Goal: Task Accomplishment & Management: Complete application form

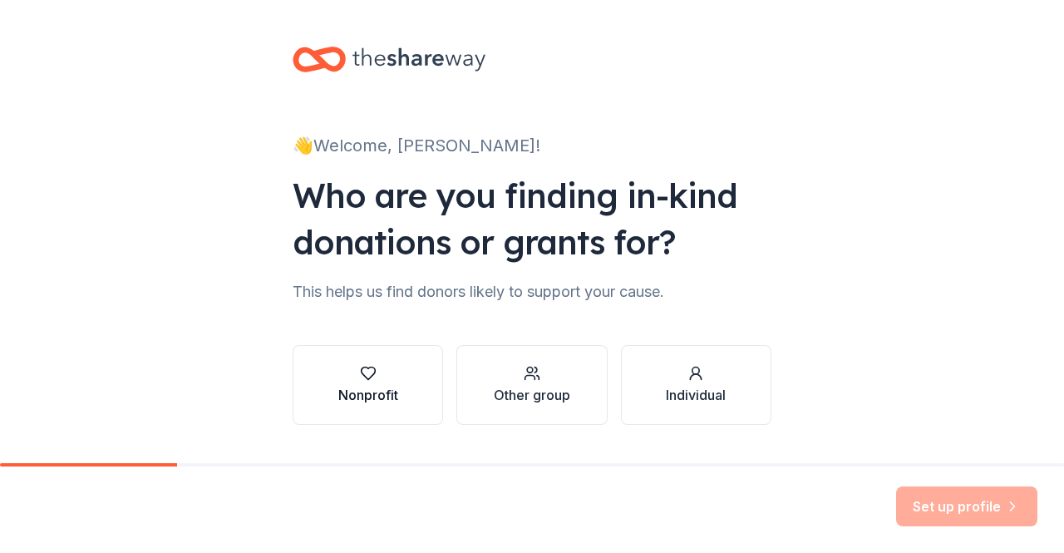
click at [354, 381] on div "Nonprofit" at bounding box center [368, 385] width 60 height 40
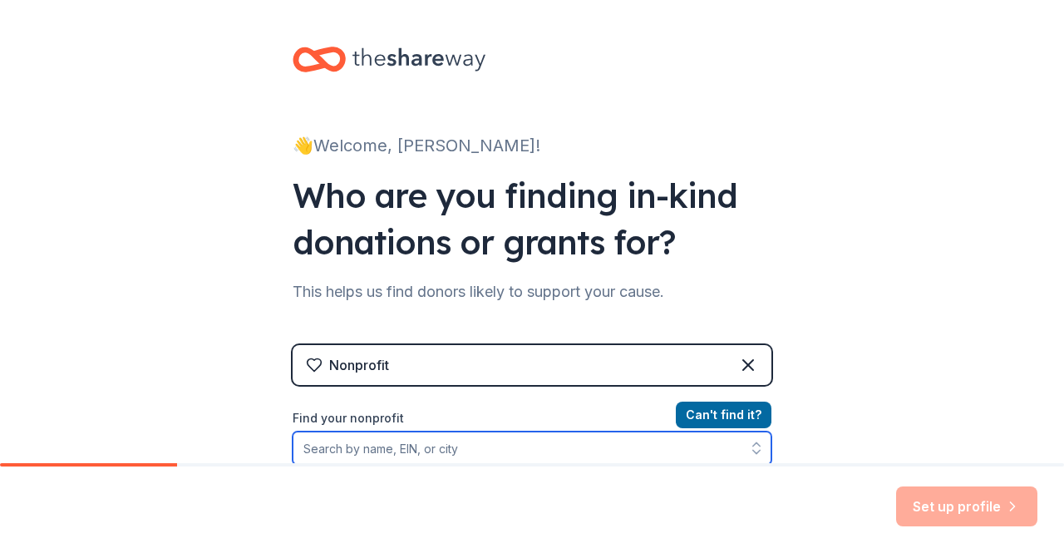
click at [578, 460] on input "Find your nonprofit" at bounding box center [532, 447] width 479 height 33
type input "a kid again"
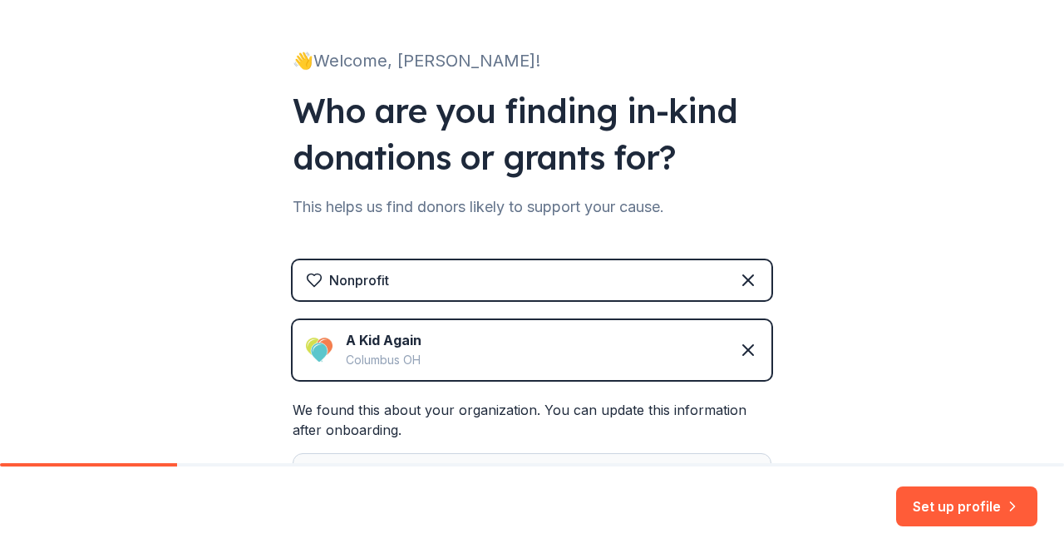
click at [381, 343] on div "A Kid Again" at bounding box center [384, 340] width 76 height 20
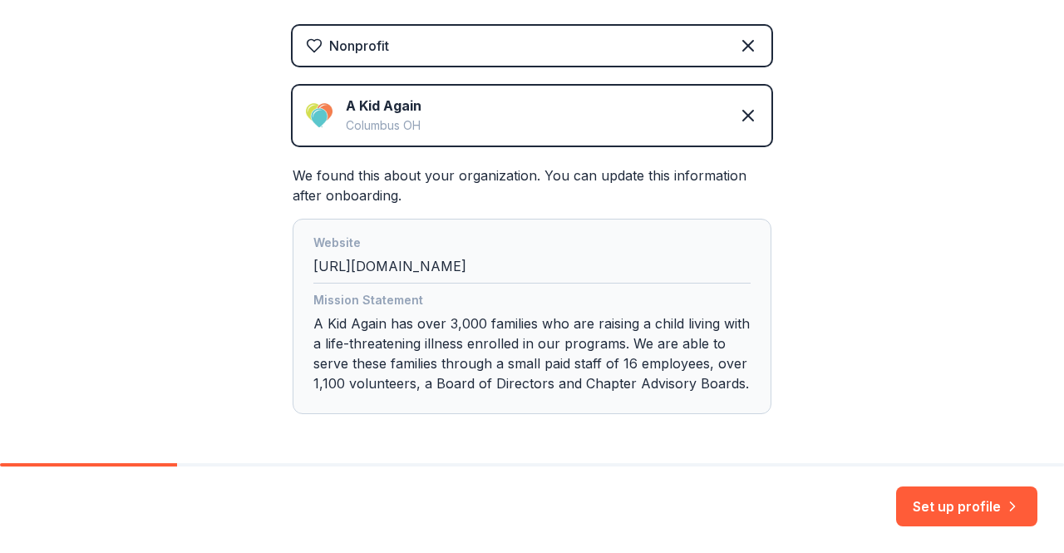
scroll to position [359, 0]
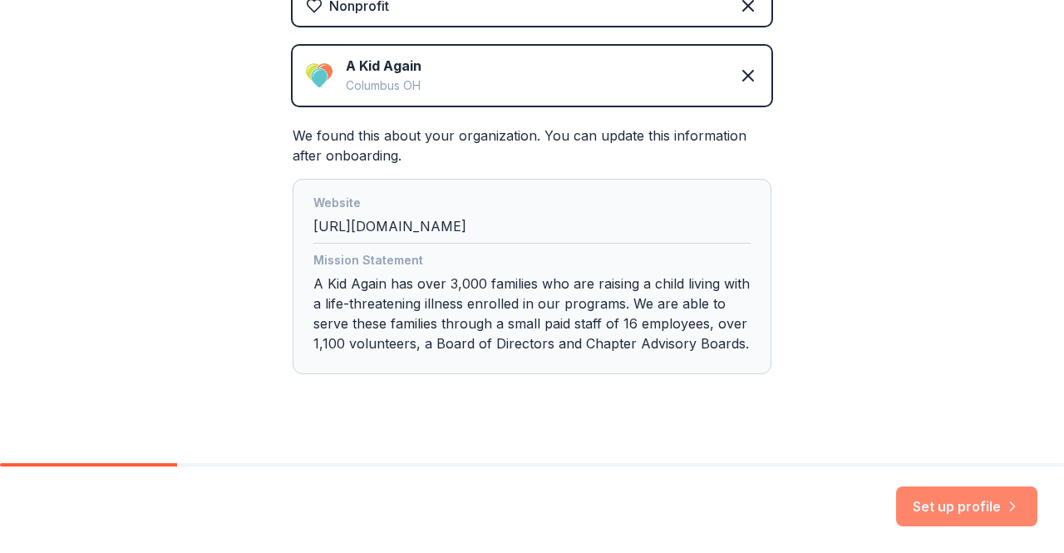
click at [942, 513] on button "Set up profile" at bounding box center [966, 506] width 141 height 40
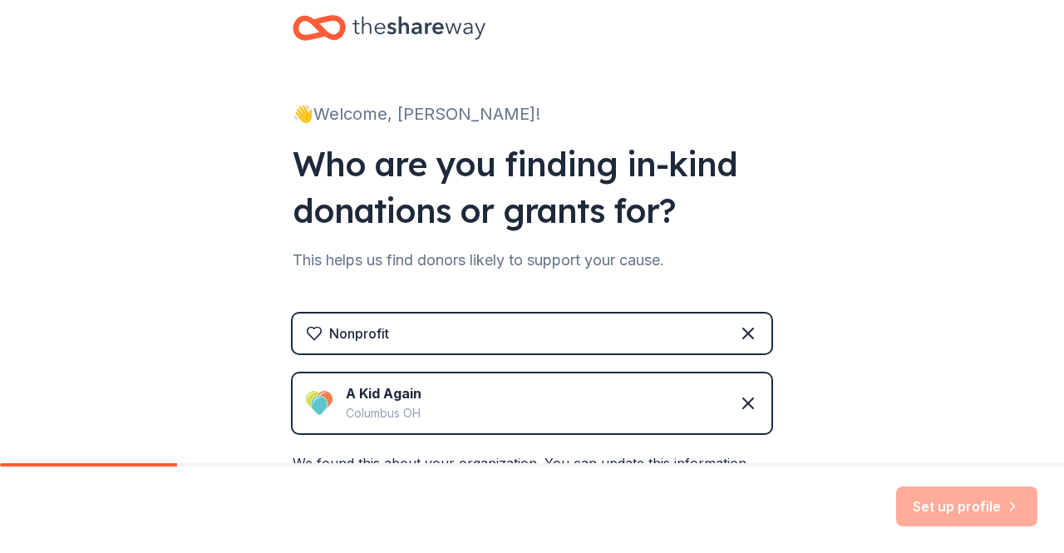
scroll to position [0, 0]
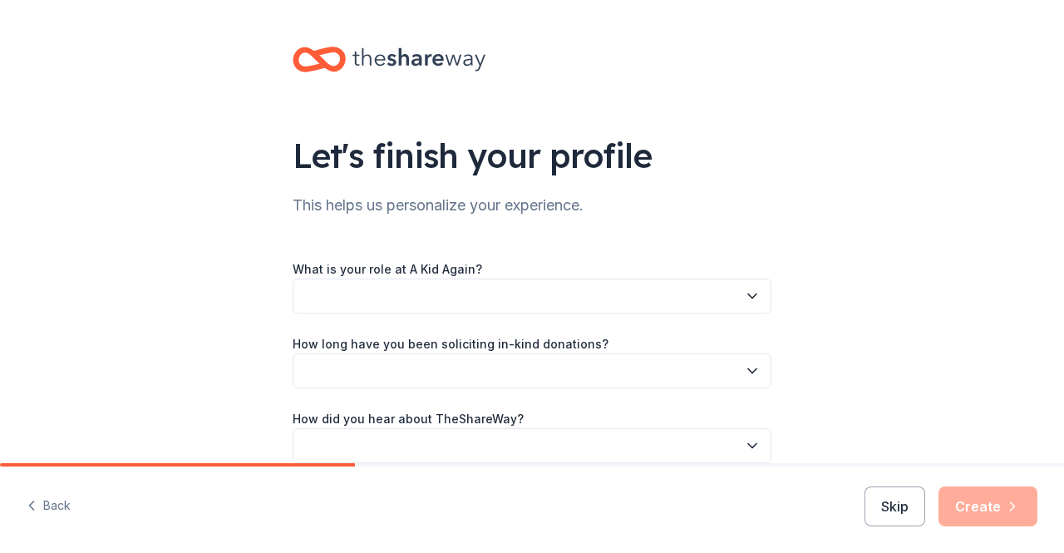
drag, startPoint x: 1053, startPoint y: 365, endPoint x: 786, endPoint y: 331, distance: 268.9
click at [537, 299] on button "button" at bounding box center [532, 295] width 479 height 35
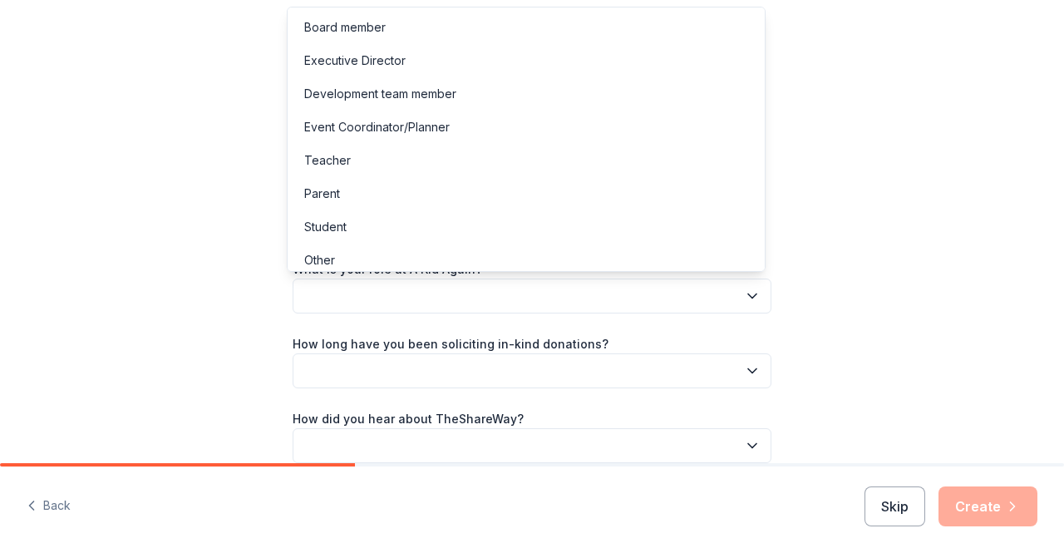
scroll to position [8, 0]
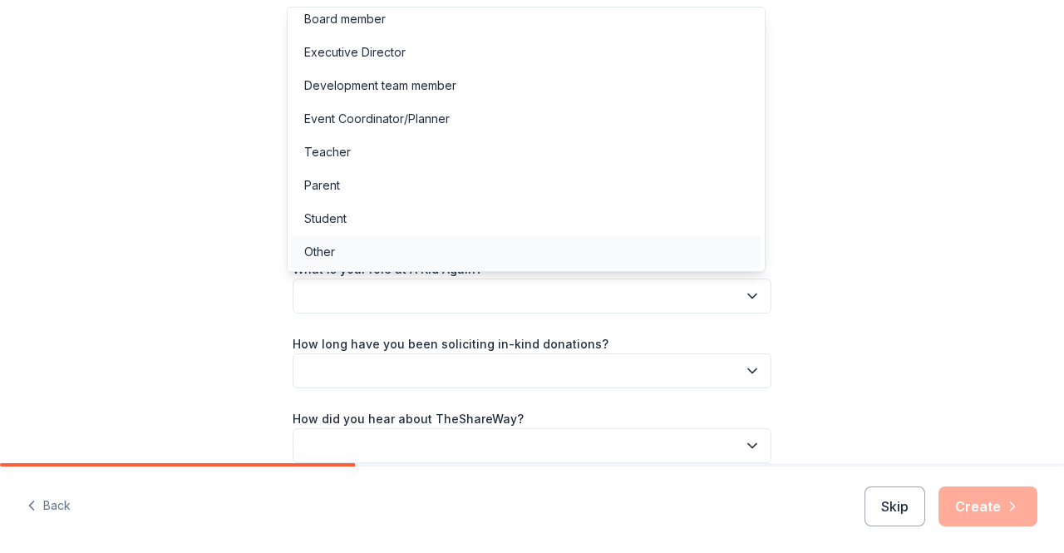
click at [346, 254] on div "Other" at bounding box center [526, 251] width 470 height 33
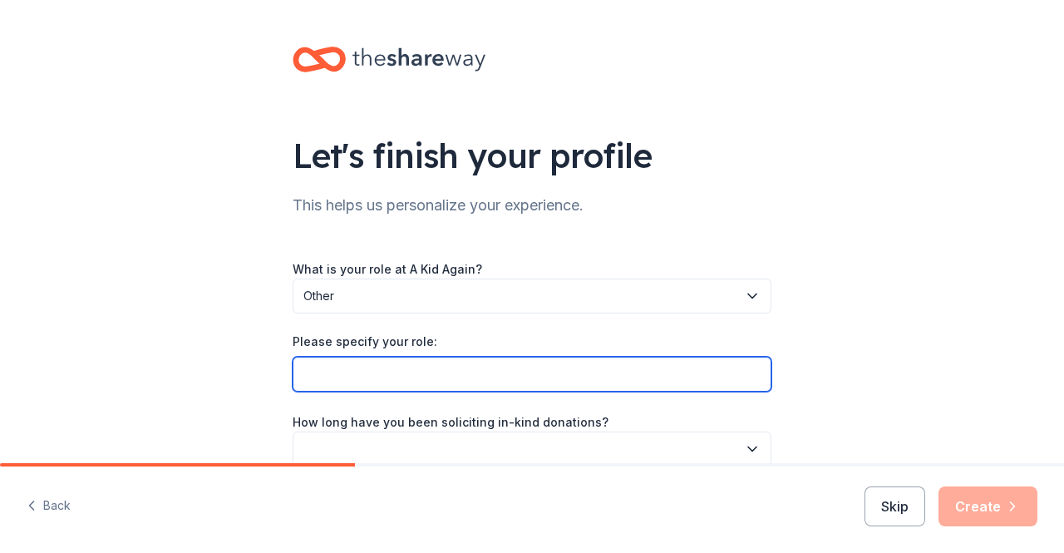
click at [420, 364] on input "Please specify your role:" at bounding box center [532, 373] width 479 height 35
type input "HR Director"
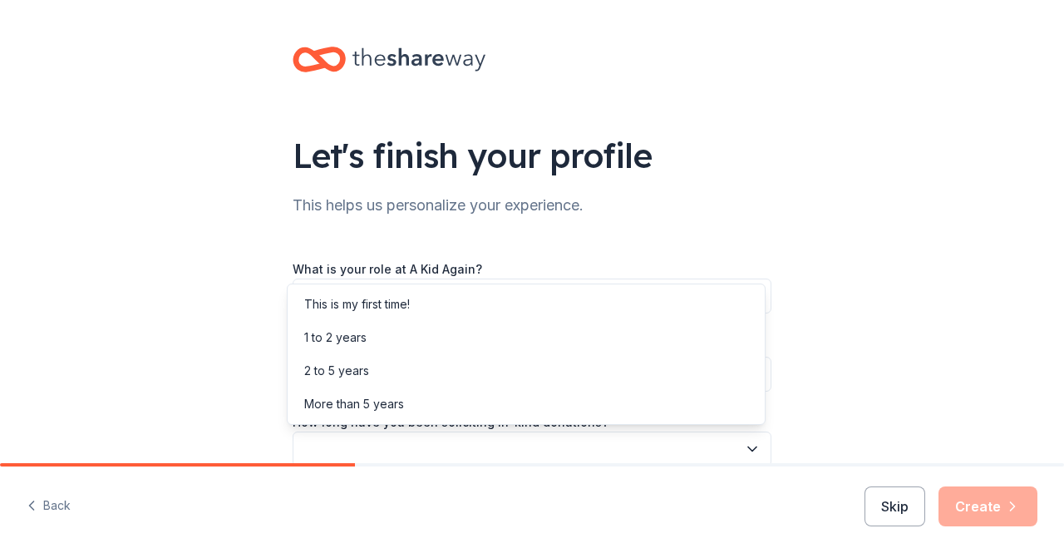
click at [475, 444] on button "button" at bounding box center [532, 448] width 479 height 35
click at [385, 337] on div "1 to 2 years" at bounding box center [526, 337] width 470 height 33
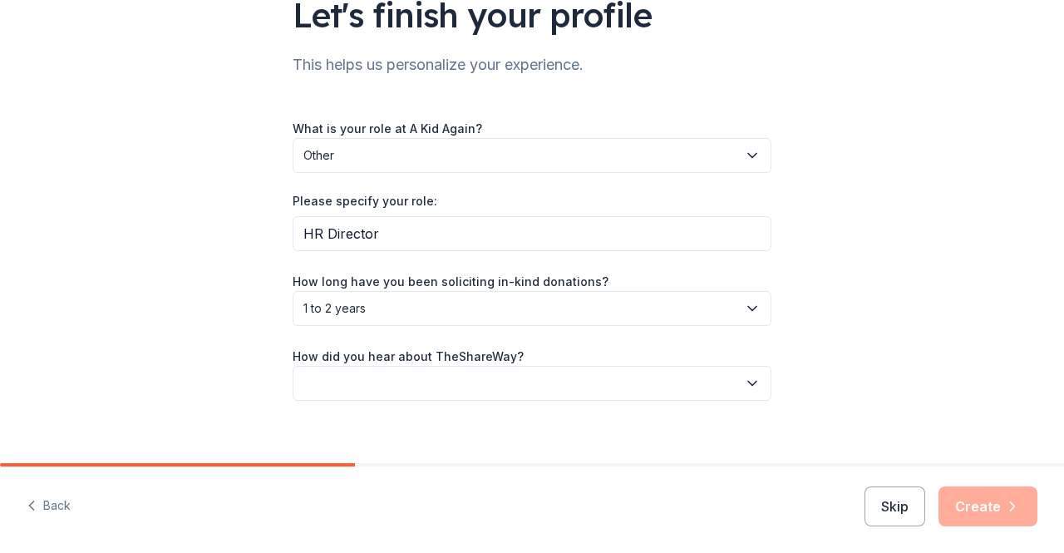
scroll to position [156, 0]
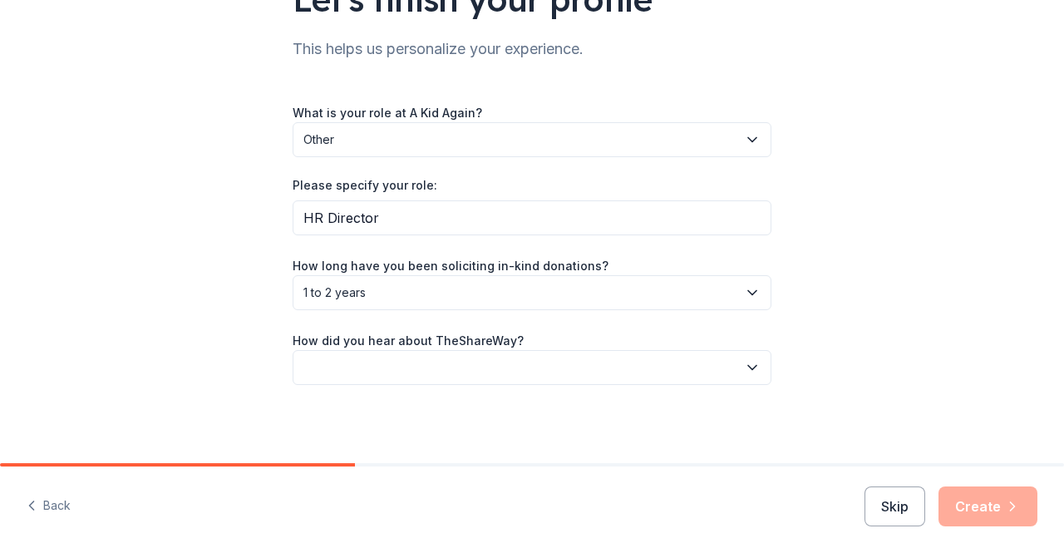
click at [371, 365] on button "button" at bounding box center [532, 367] width 479 height 35
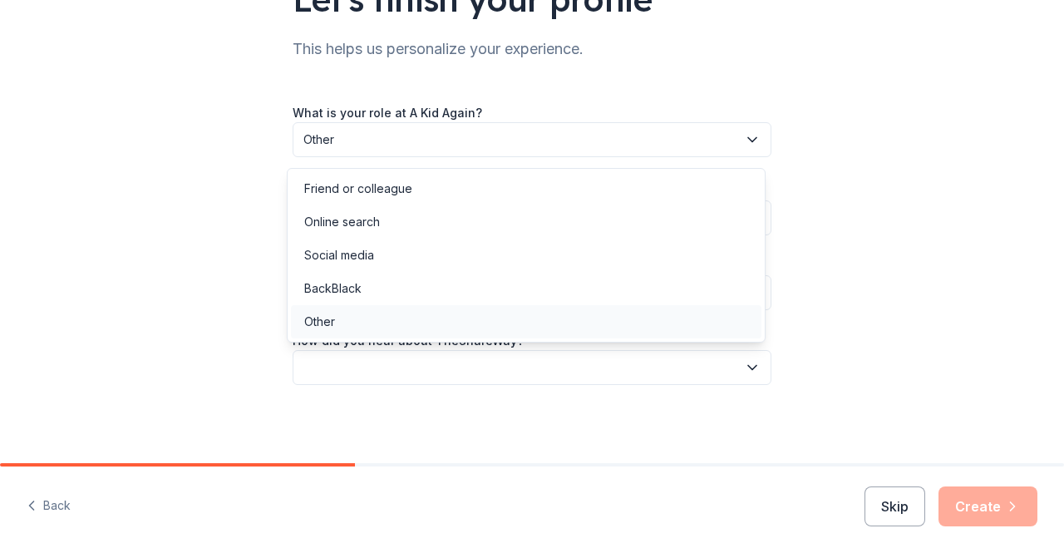
click at [351, 330] on div "Other" at bounding box center [526, 321] width 470 height 33
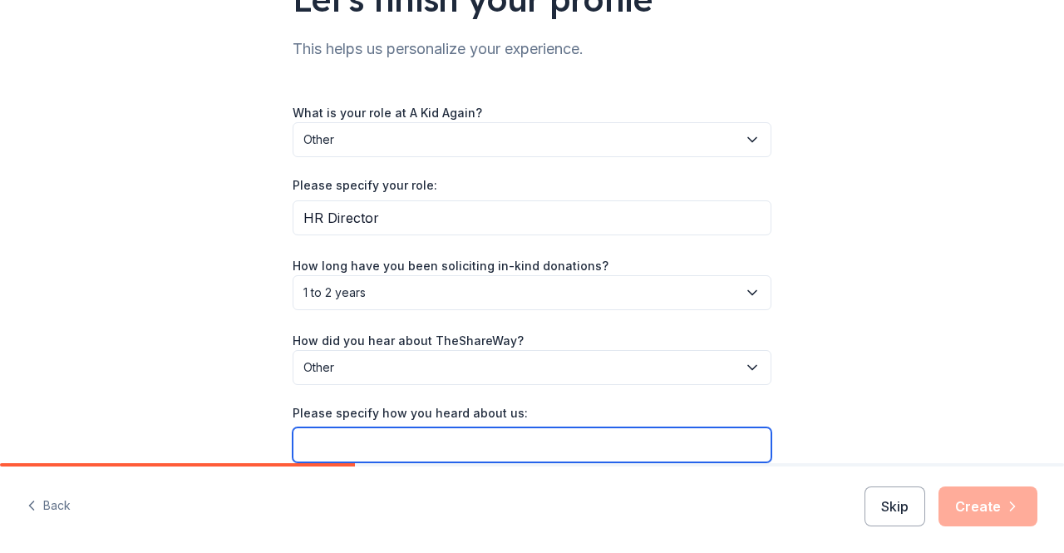
click at [361, 433] on input "Please specify how you heard about us:" at bounding box center [532, 444] width 479 height 35
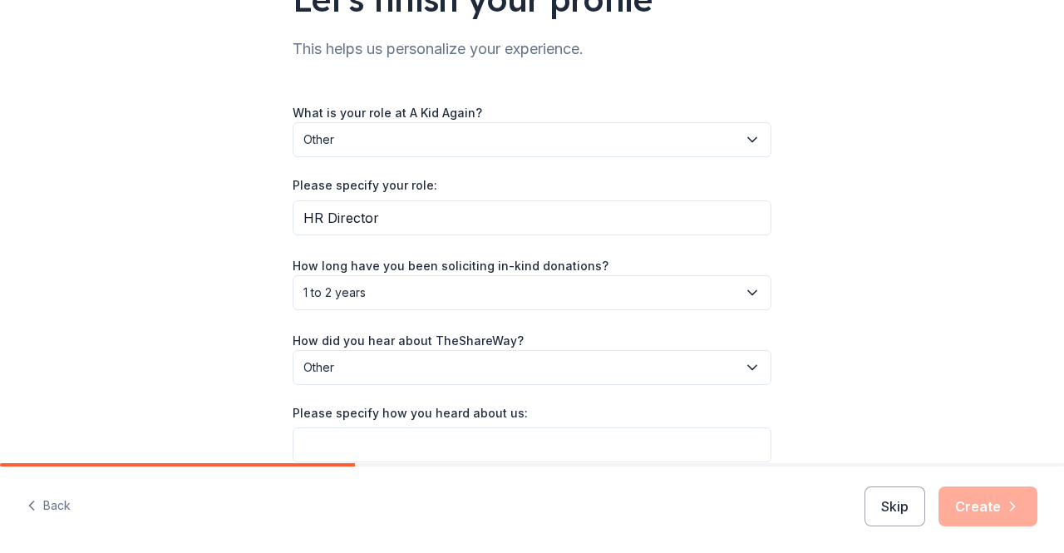
click at [455, 355] on button "Other" at bounding box center [532, 367] width 479 height 35
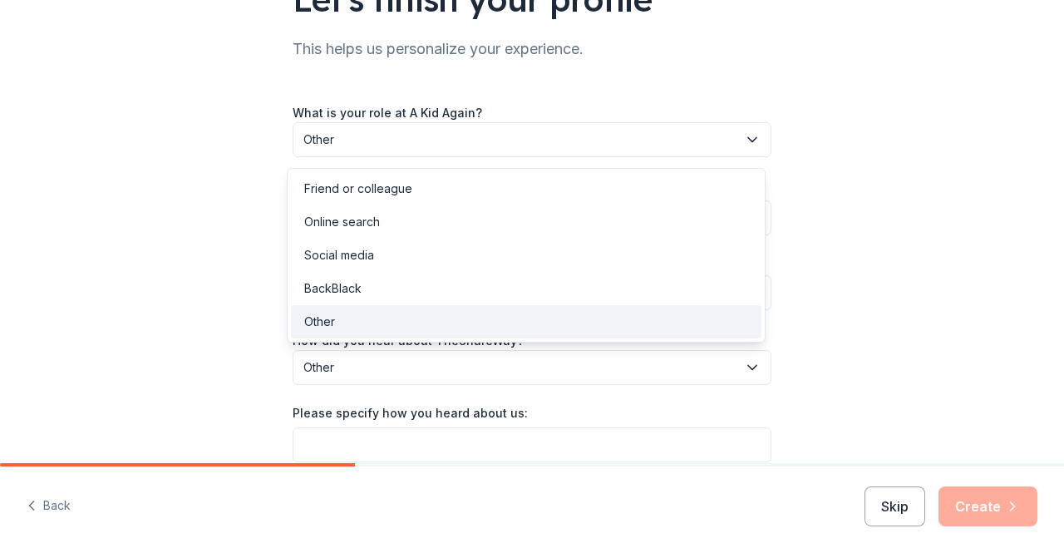
click at [327, 450] on div "What is your role at A Kid Again? Other Please specify your role: HR Director H…" at bounding box center [532, 282] width 479 height 360
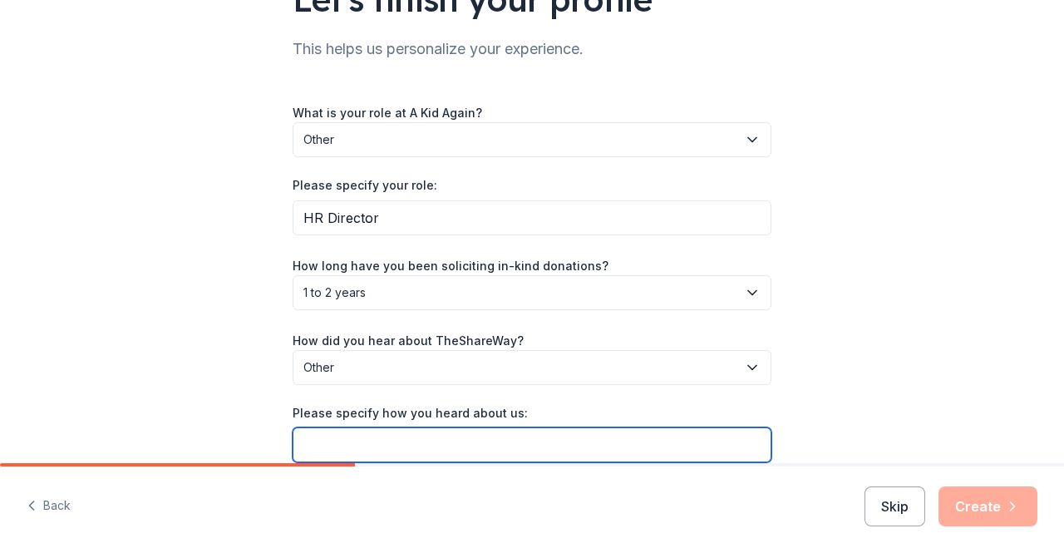
click at [327, 450] on input "Please specify how you heard about us:" at bounding box center [532, 444] width 479 height 35
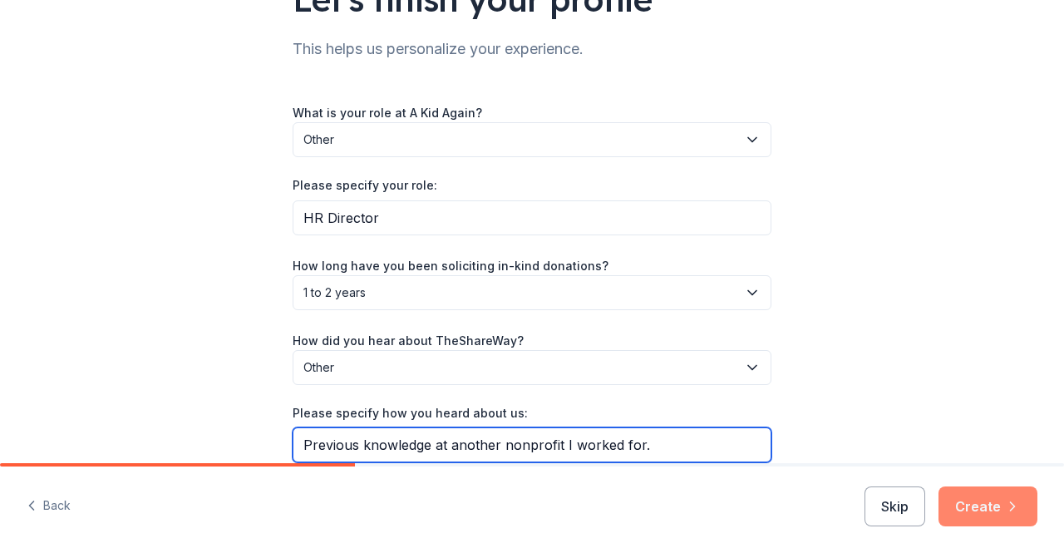
type input "Previous knowledge at another nonprofit I worked for."
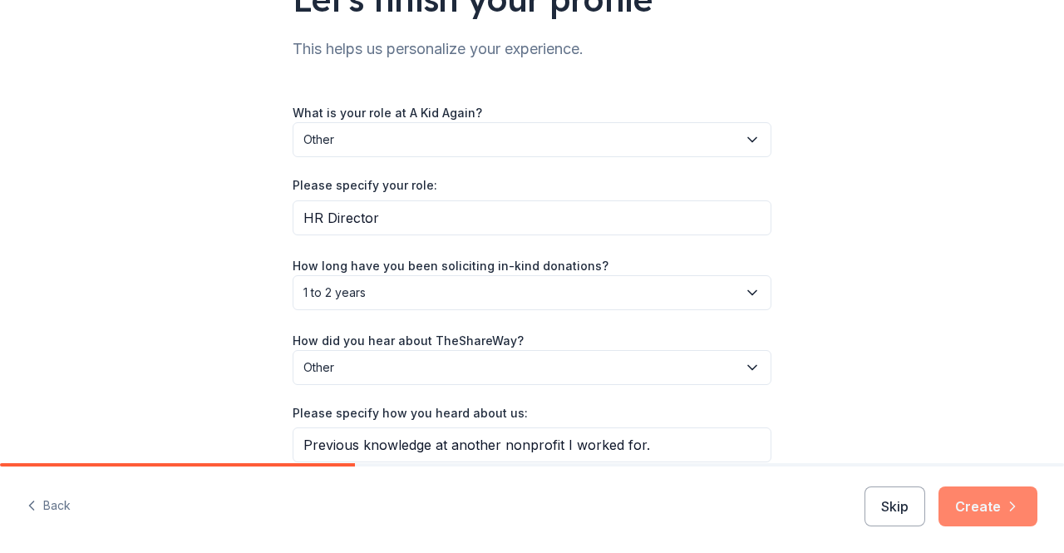
click at [954, 509] on button "Create" at bounding box center [987, 506] width 99 height 40
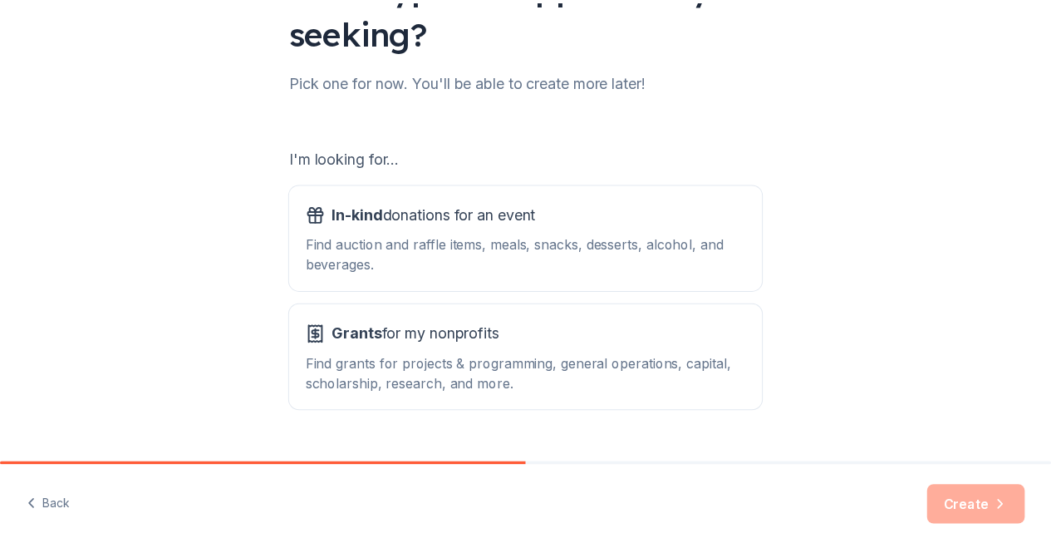
scroll to position [208, 0]
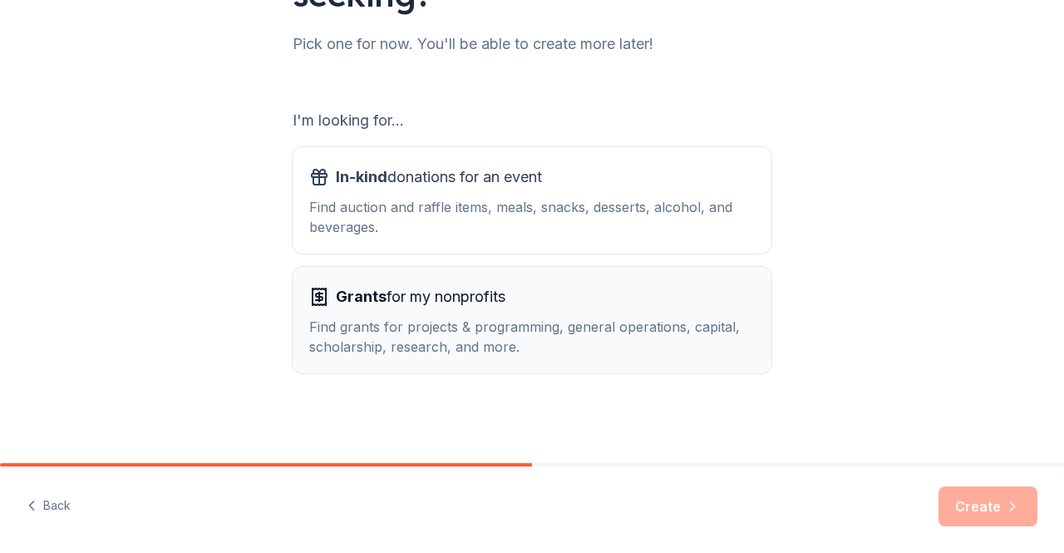
click at [405, 286] on span "Grants for my nonprofits" at bounding box center [421, 296] width 170 height 27
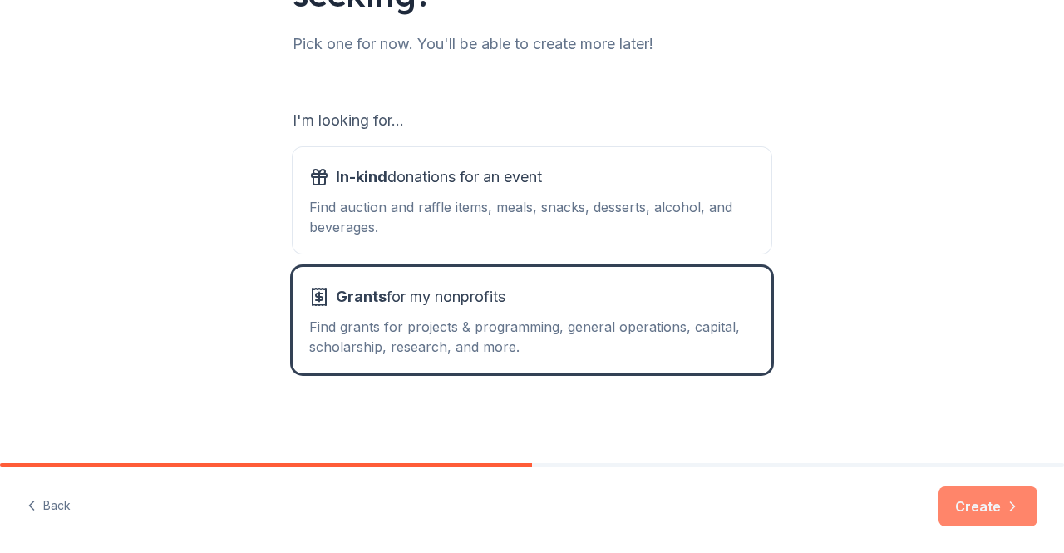
click at [961, 499] on button "Create" at bounding box center [987, 506] width 99 height 40
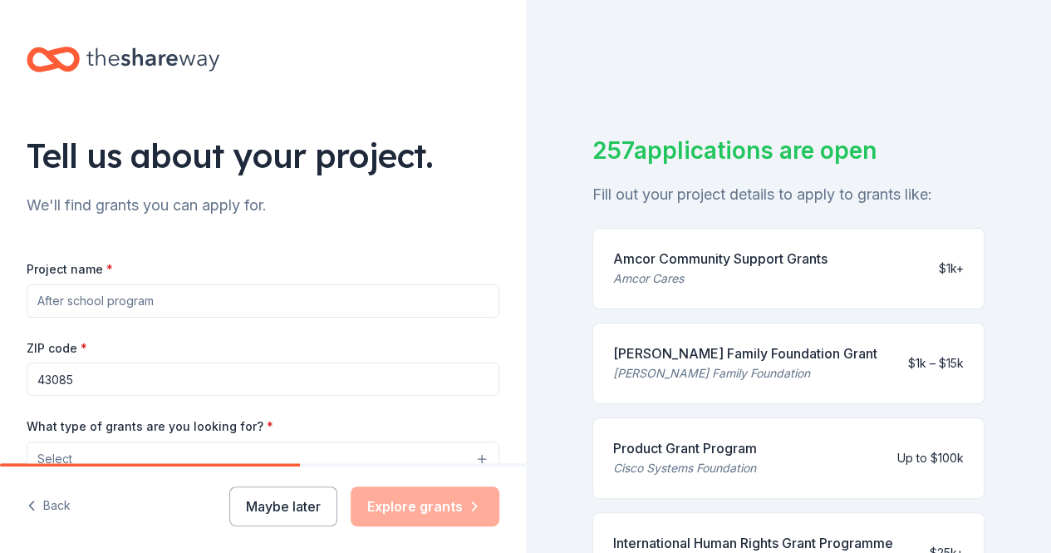
scroll to position [43, 0]
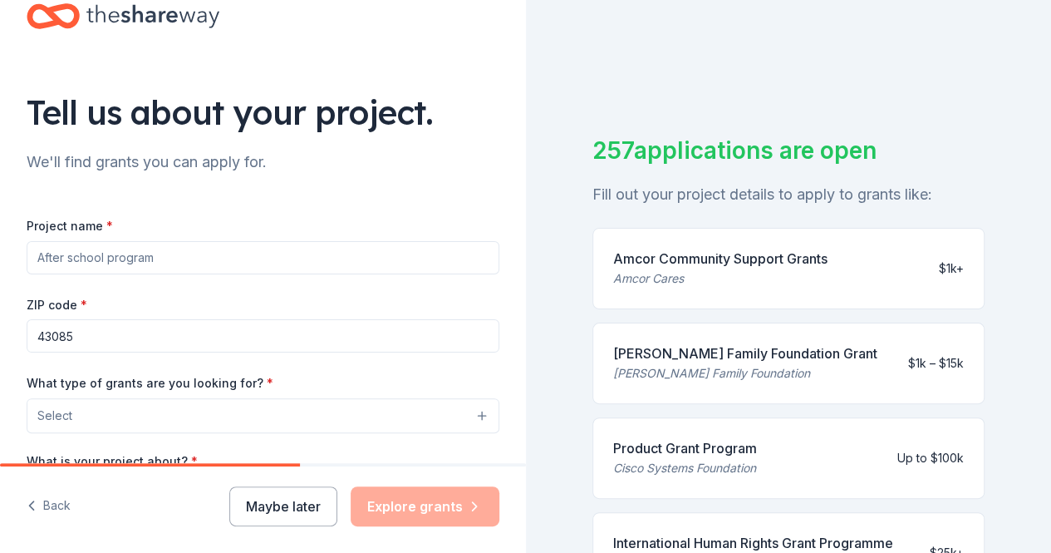
click at [185, 255] on input "Project name *" at bounding box center [263, 257] width 473 height 33
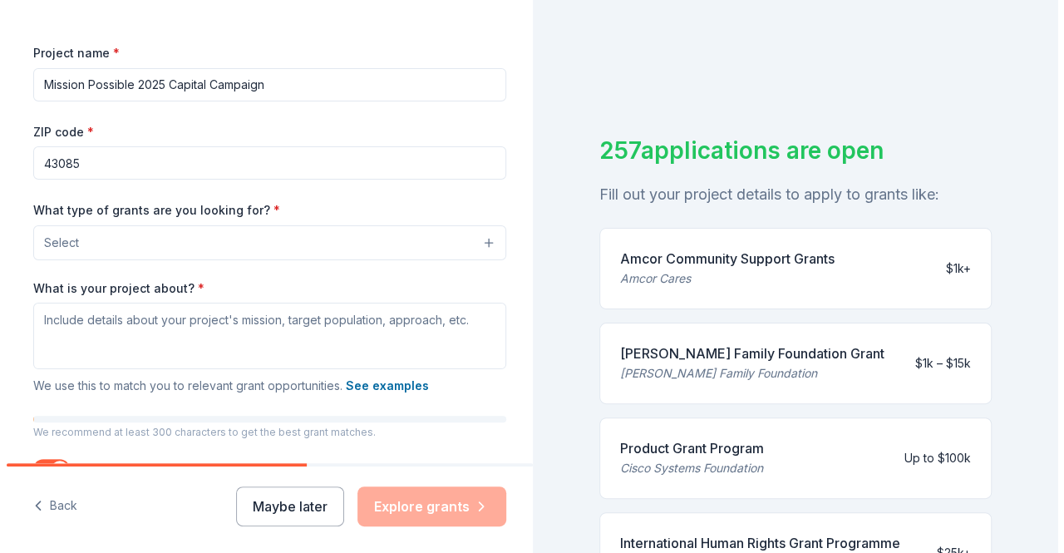
scroll to position [216, 0]
type input "Mission Possible 2025 Capital Campaign"
click at [229, 235] on button "Select" at bounding box center [266, 242] width 479 height 35
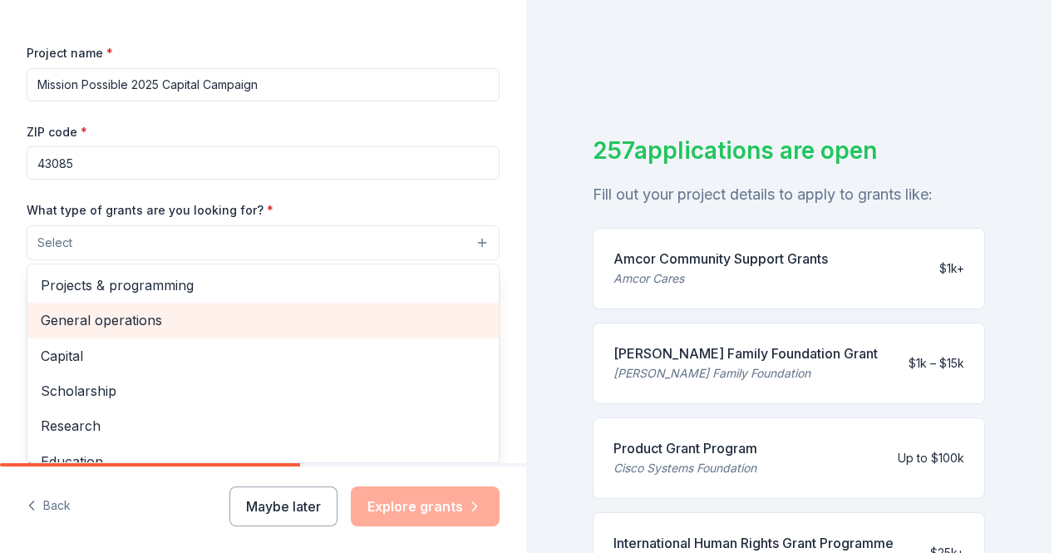
click at [189, 332] on div "General operations" at bounding box center [262, 319] width 471 height 35
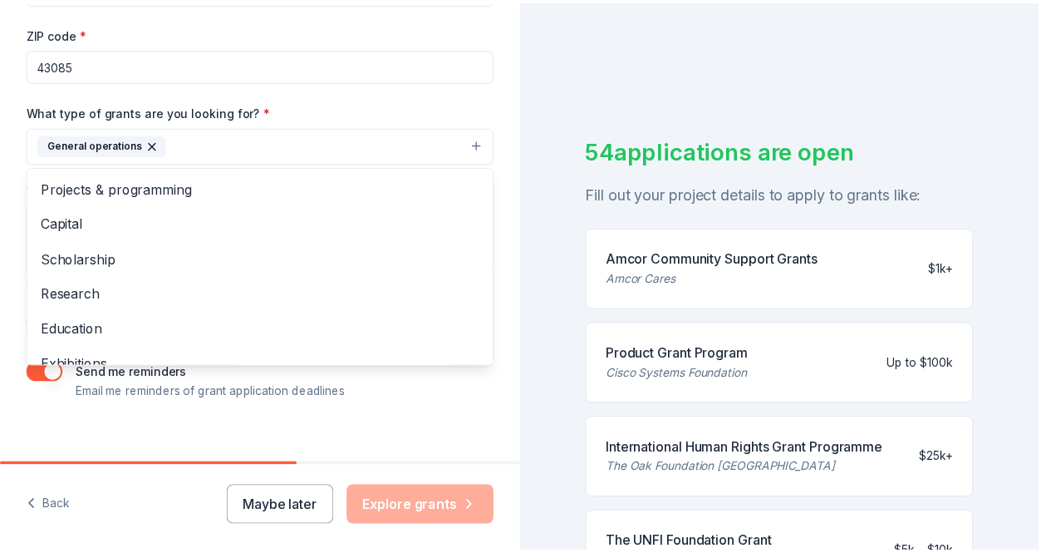
scroll to position [331, 0]
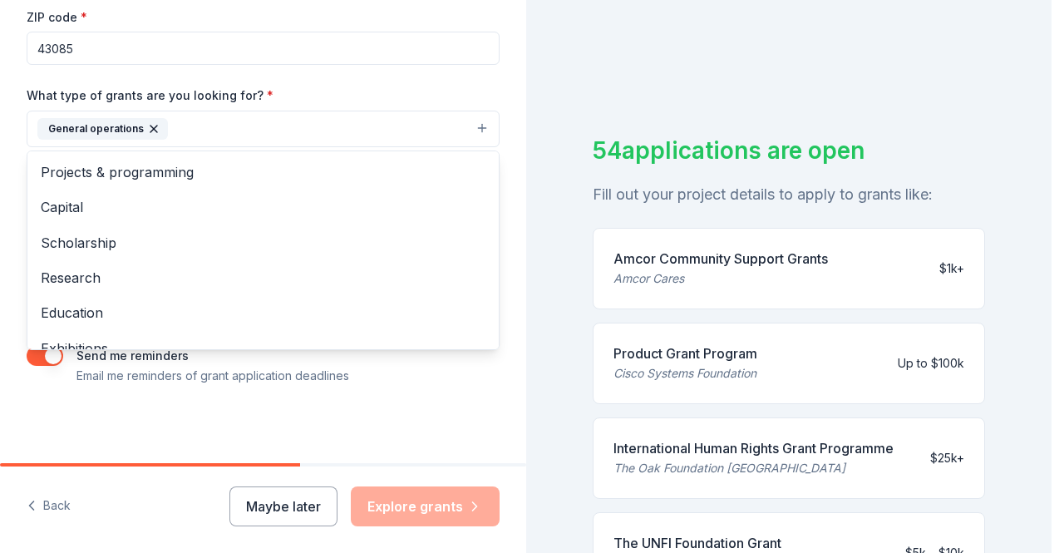
click at [466, 371] on div "Project name * Mission Possible 2025 Capital Campaign ZIP code * 43085 What typ…" at bounding box center [263, 157] width 473 height 458
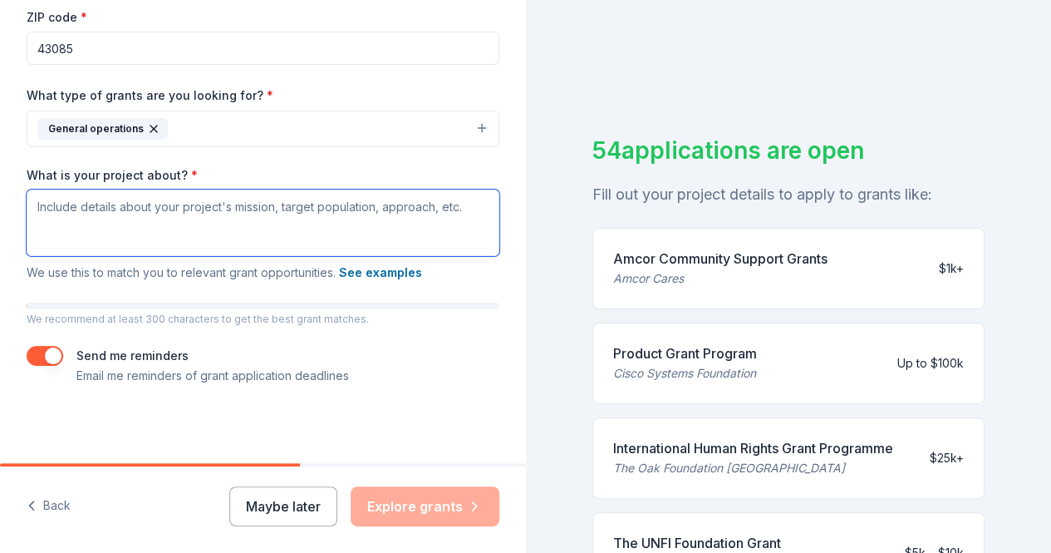
click at [90, 201] on textarea "What is your project about? *" at bounding box center [263, 222] width 473 height 66
click at [213, 217] on textarea "What is your project about? *" at bounding box center [263, 222] width 473 height 66
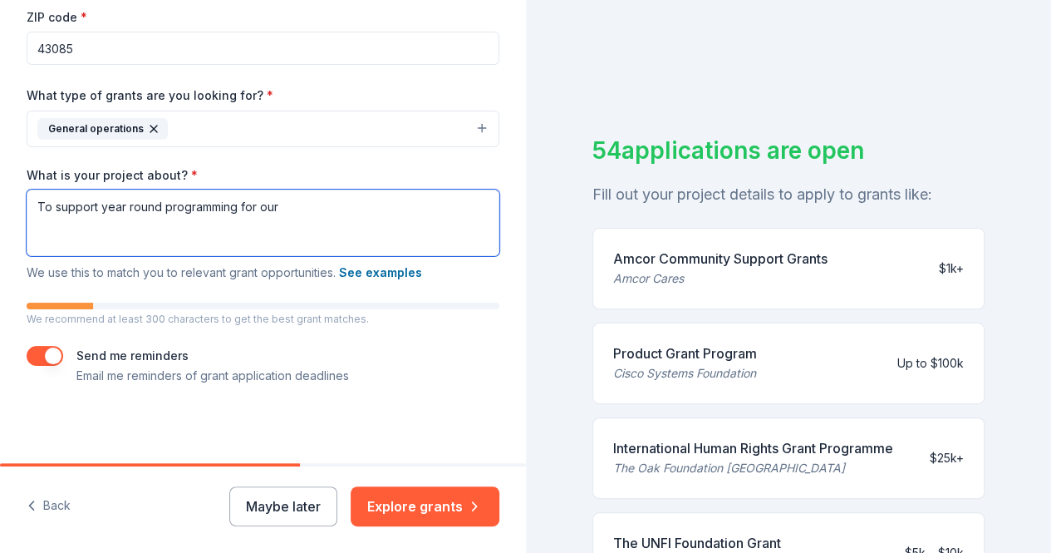
paste textarea "Our main program, known as “Adventures,” features cost-free, carefree, and year…"
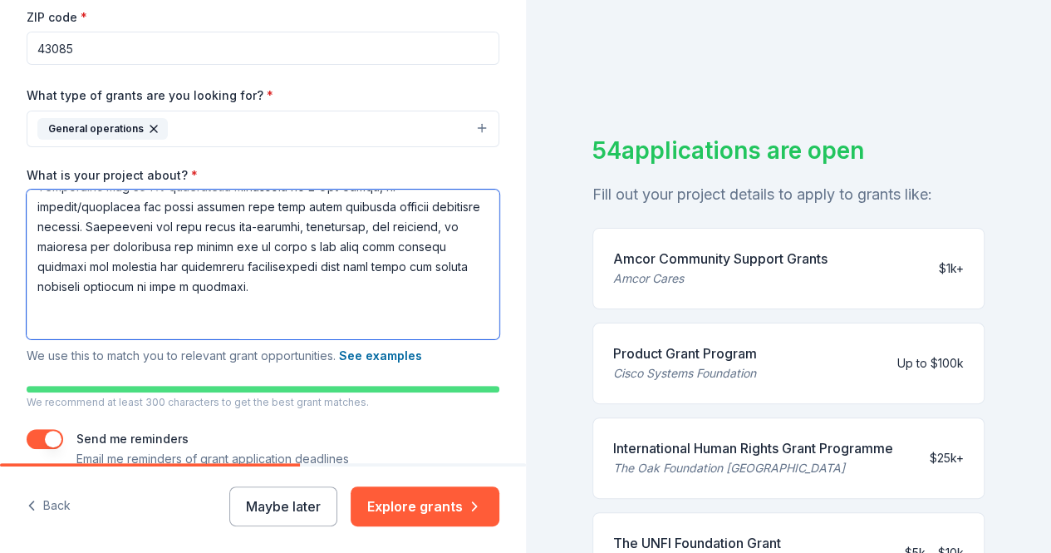
scroll to position [0, 0]
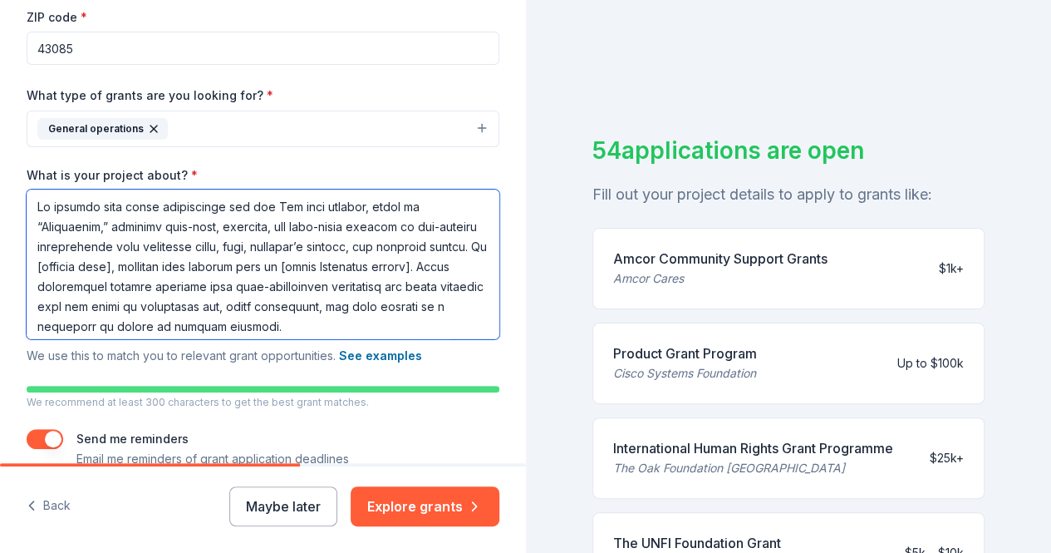
click at [298, 206] on textarea "What is your project about? *" at bounding box center [263, 264] width 473 height 150
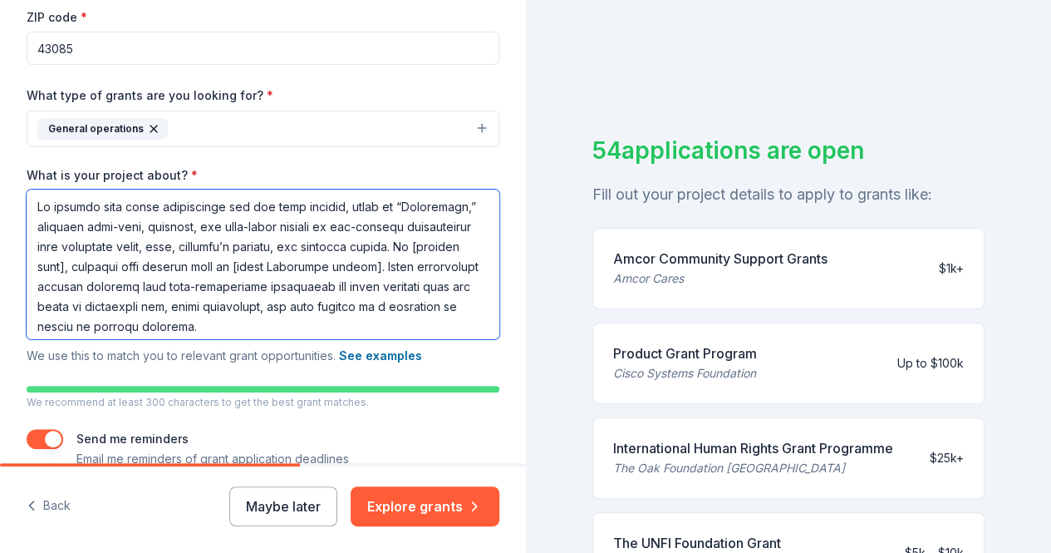
click at [116, 224] on textarea "What is your project about? *" at bounding box center [263, 264] width 473 height 150
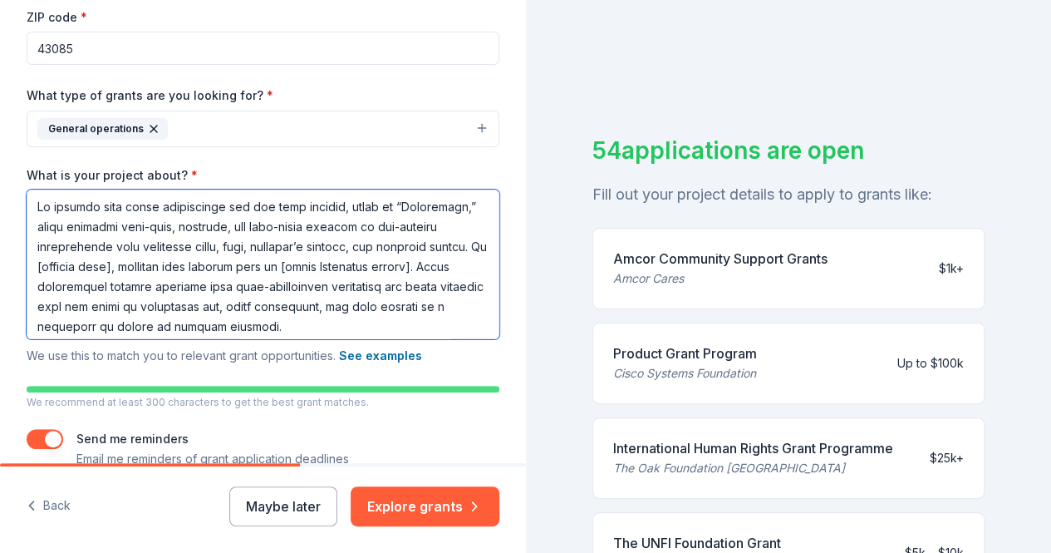
drag, startPoint x: 199, startPoint y: 227, endPoint x: 248, endPoint y: 222, distance: 48.5
click at [248, 222] on textarea "What is your project about? *" at bounding box center [263, 264] width 473 height 150
drag, startPoint x: 116, startPoint y: 203, endPoint x: 163, endPoint y: 200, distance: 46.6
click at [163, 200] on textarea "What is your project about? *" at bounding box center [263, 264] width 473 height 150
drag, startPoint x: 98, startPoint y: 263, endPoint x: 147, endPoint y: 262, distance: 49.1
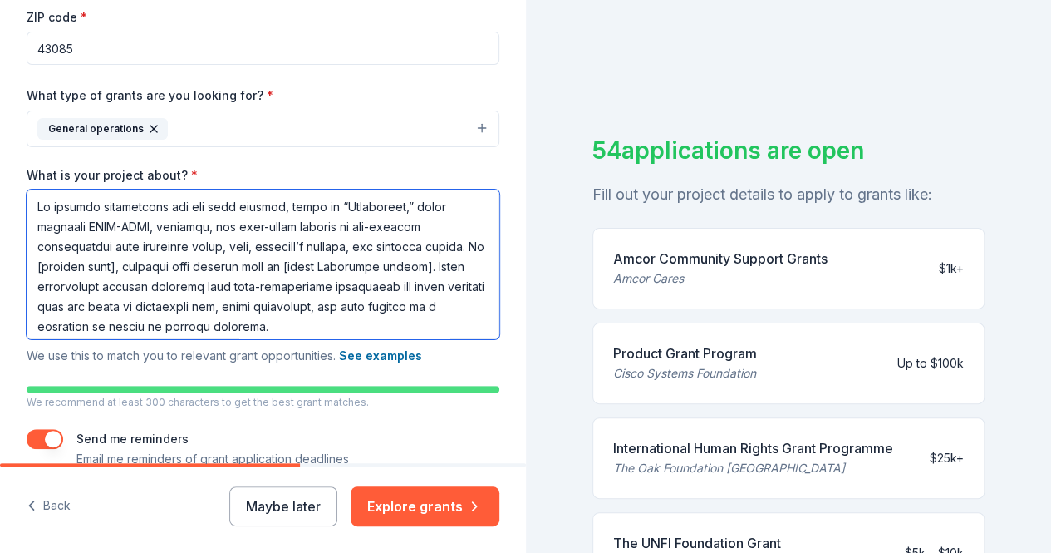
click at [147, 262] on textarea "What is your project about? *" at bounding box center [263, 264] width 473 height 150
drag, startPoint x: 120, startPoint y: 263, endPoint x: 73, endPoint y: 263, distance: 46.5
click at [119, 263] on textarea "What is your project about? *" at bounding box center [263, 264] width 473 height 150
drag, startPoint x: 94, startPoint y: 263, endPoint x: 170, endPoint y: 260, distance: 75.7
click at [170, 260] on textarea "What is your project about? *" at bounding box center [263, 264] width 473 height 150
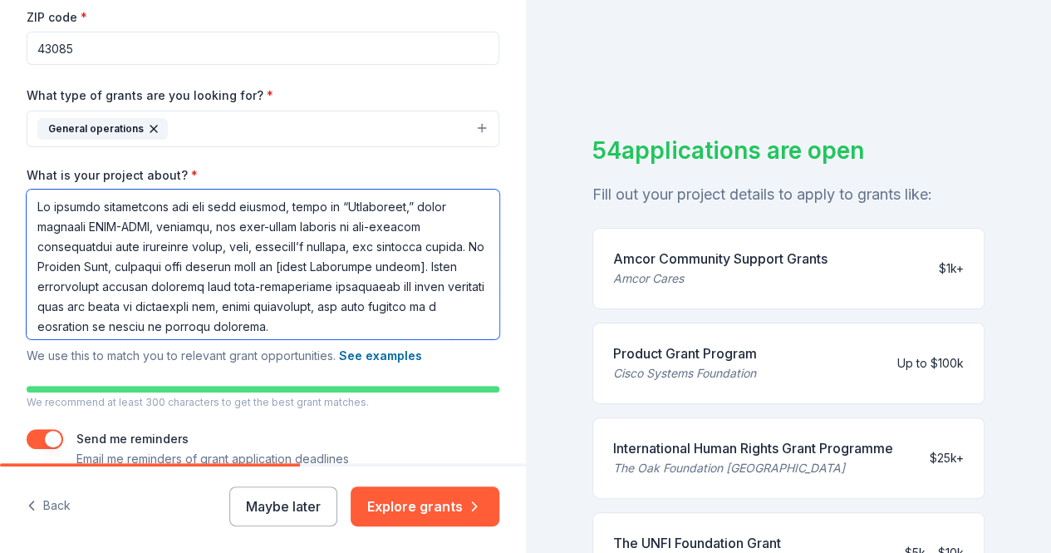
drag, startPoint x: 332, startPoint y: 263, endPoint x: 80, endPoint y: 285, distance: 252.7
click at [80, 285] on textarea "What is your project about? *" at bounding box center [263, 264] width 473 height 150
click at [442, 264] on textarea "What is your project about? *" at bounding box center [263, 264] width 473 height 150
click at [81, 263] on textarea "What is your project about? *" at bounding box center [263, 264] width 473 height 150
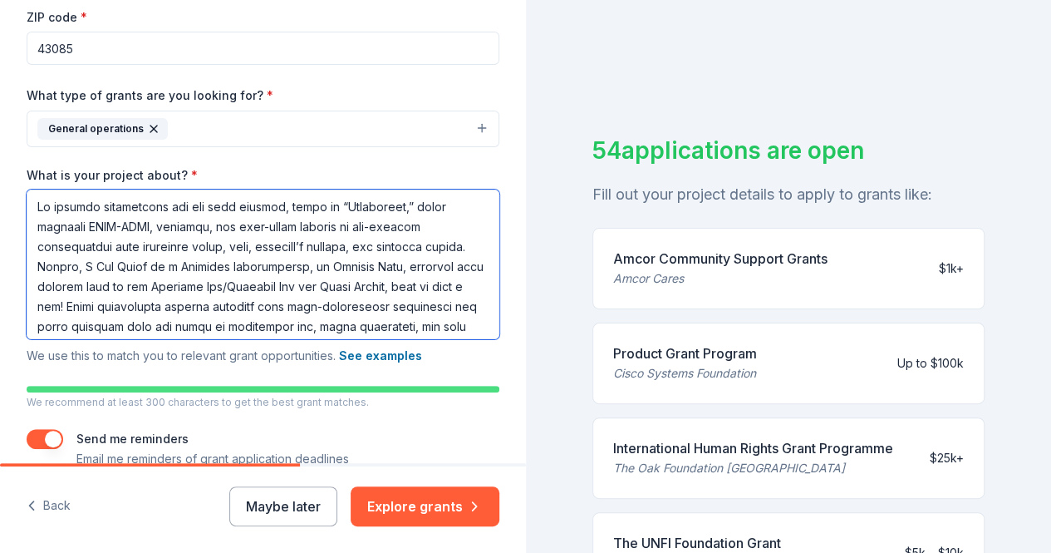
click at [355, 265] on textarea "What is your project about? *" at bounding box center [263, 264] width 473 height 150
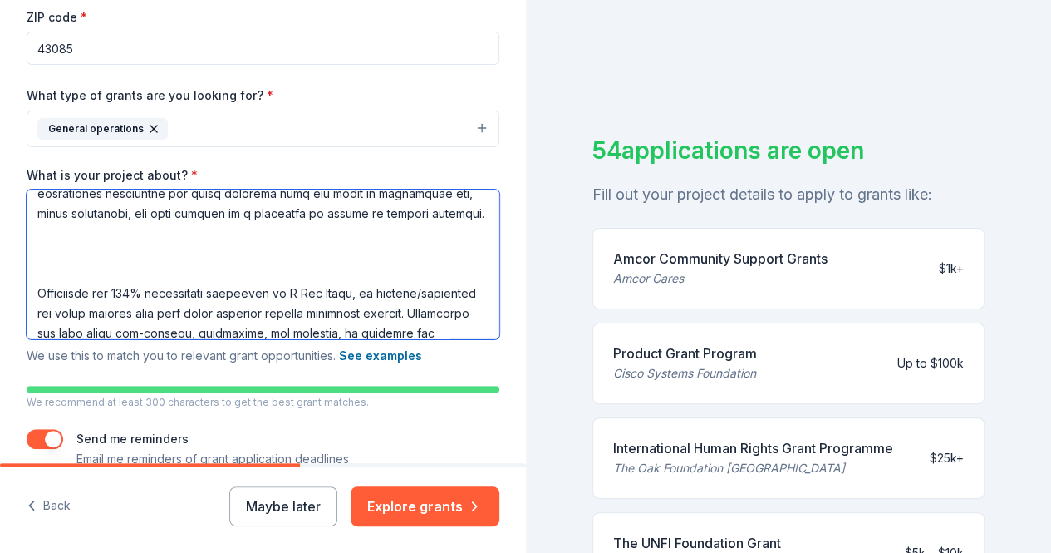
scroll to position [166, 0]
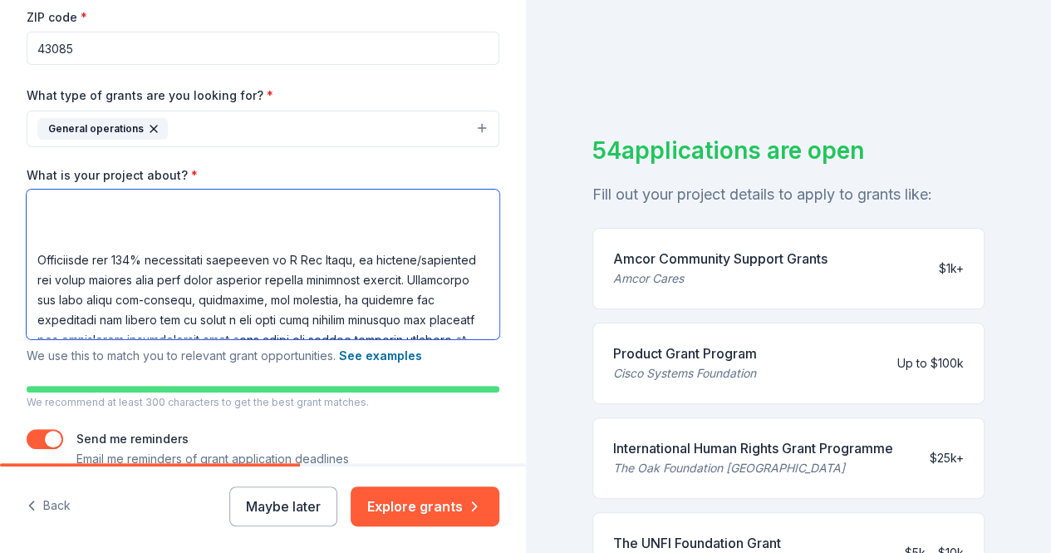
click at [63, 258] on textarea "What is your project about? *" at bounding box center [263, 264] width 473 height 150
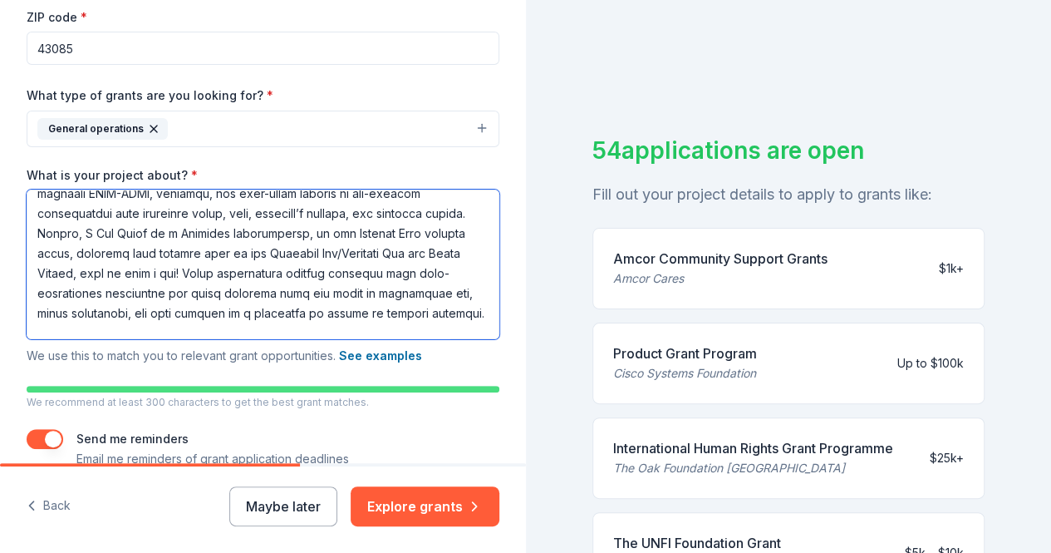
scroll to position [0, 0]
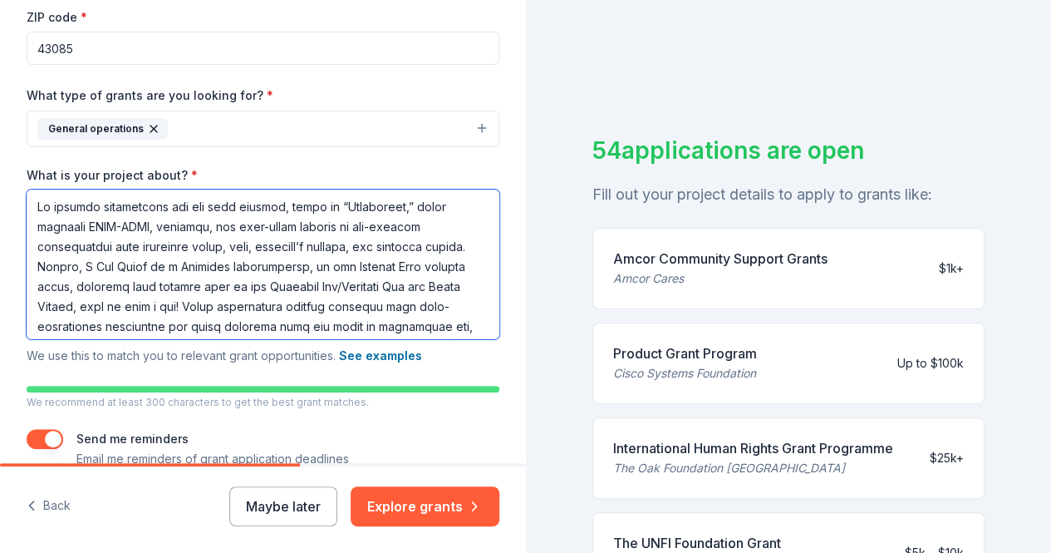
click at [197, 263] on textarea "What is your project about? *" at bounding box center [263, 264] width 473 height 150
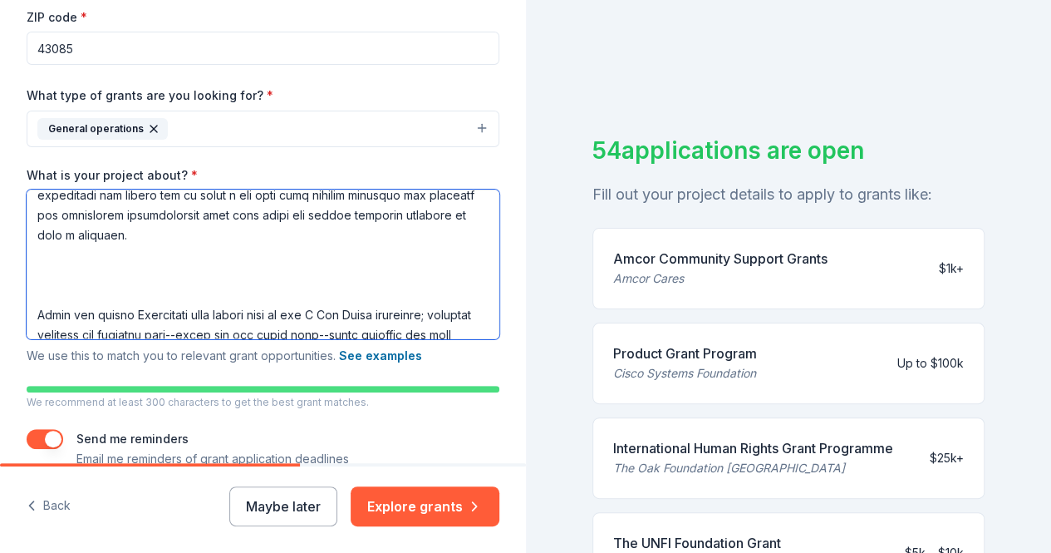
scroll to position [266, 0]
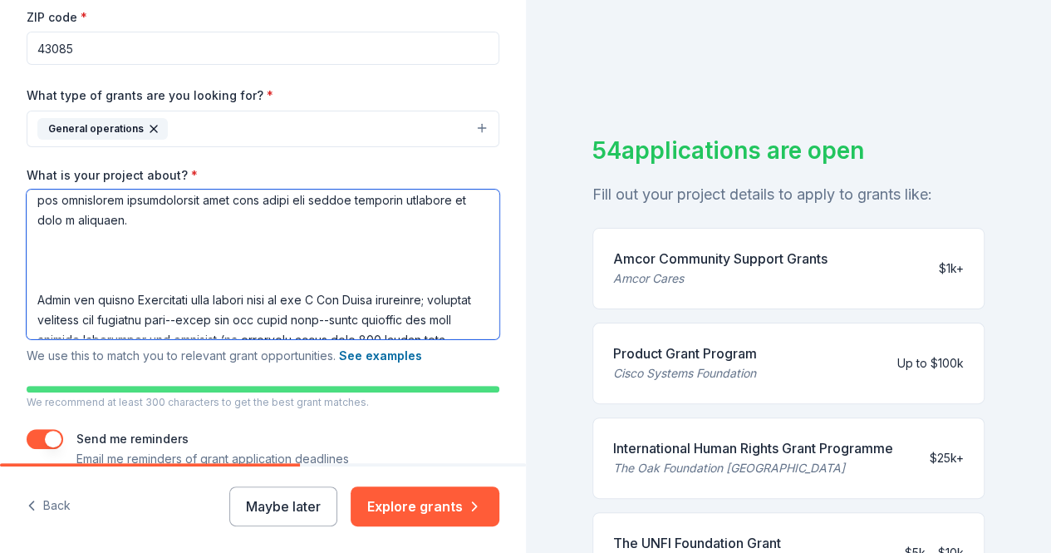
click at [40, 297] on textarea "What is your project about? *" at bounding box center [263, 264] width 473 height 150
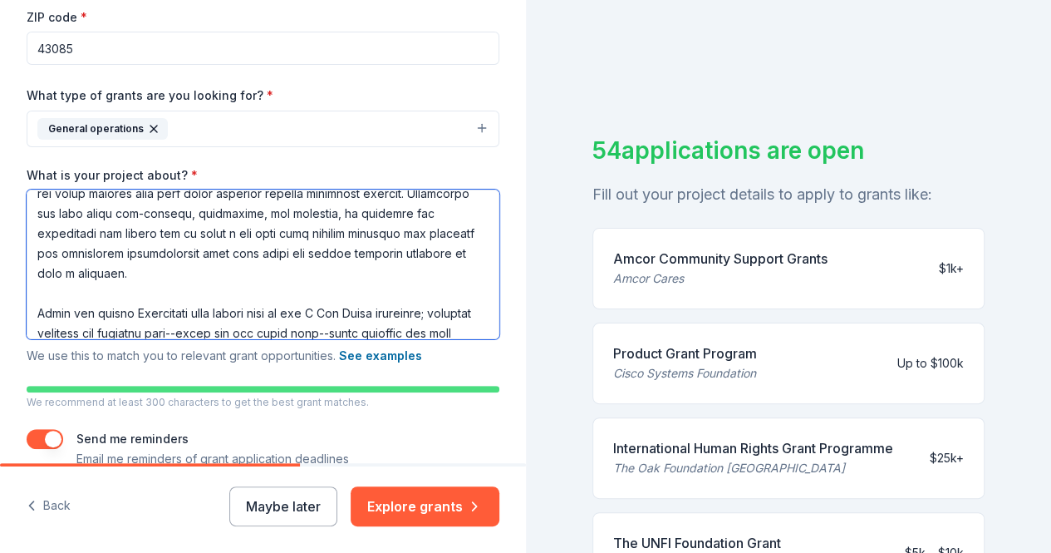
scroll to position [213, 0]
click at [314, 293] on textarea "What is your project about? *" at bounding box center [263, 264] width 473 height 150
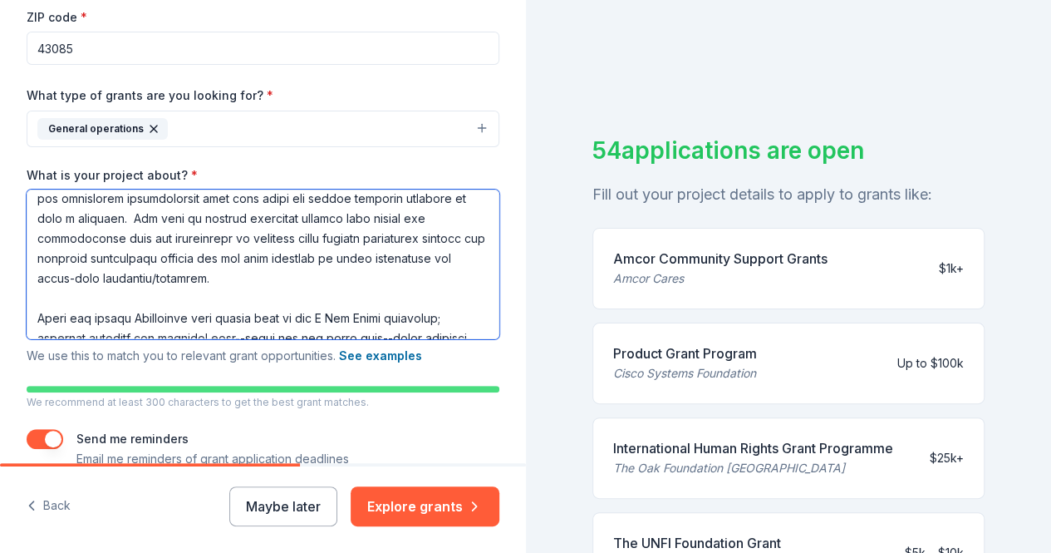
scroll to position [301, 0]
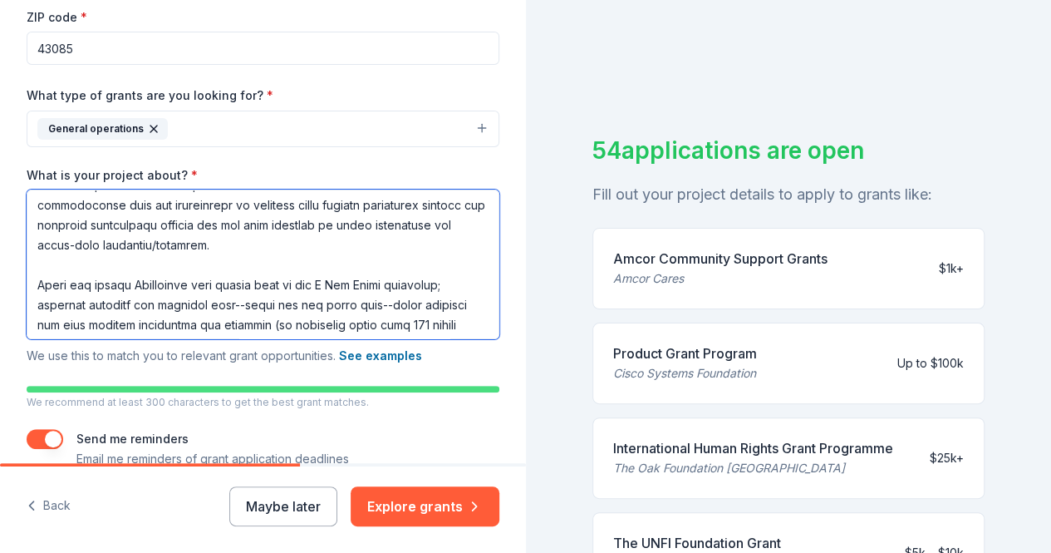
drag, startPoint x: 238, startPoint y: 224, endPoint x: 263, endPoint y: 225, distance: 24.1
click at [263, 225] on textarea "What is your project about? *" at bounding box center [263, 264] width 473 height 150
drag, startPoint x: 238, startPoint y: 224, endPoint x: 327, endPoint y: 220, distance: 89.8
click at [326, 219] on textarea "What is your project about? *" at bounding box center [263, 264] width 473 height 150
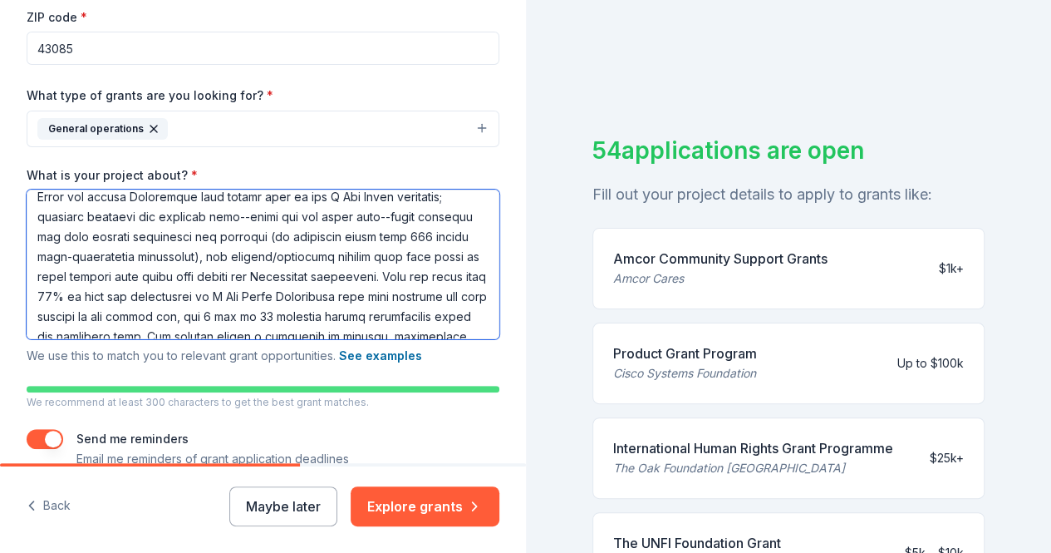
scroll to position [406, 0]
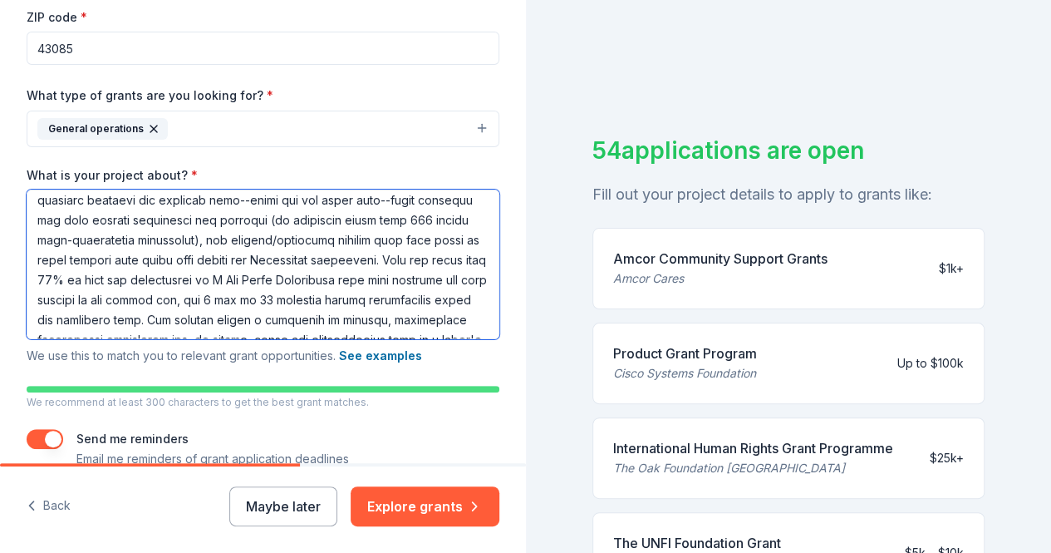
drag, startPoint x: 37, startPoint y: 199, endPoint x: 101, endPoint y: 275, distance: 99.7
click at [106, 293] on textarea "What is your project about? *" at bounding box center [263, 264] width 473 height 150
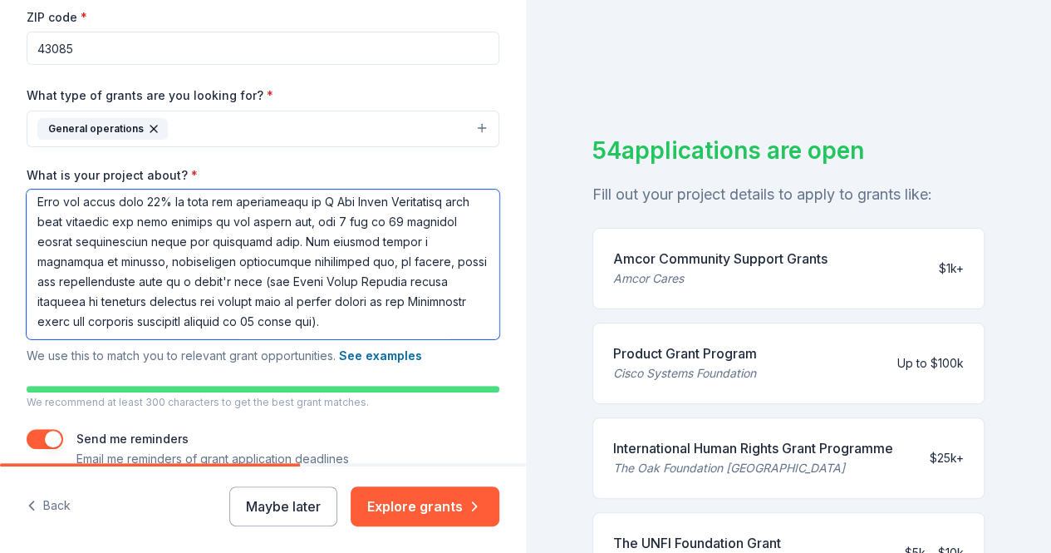
scroll to position [338, 0]
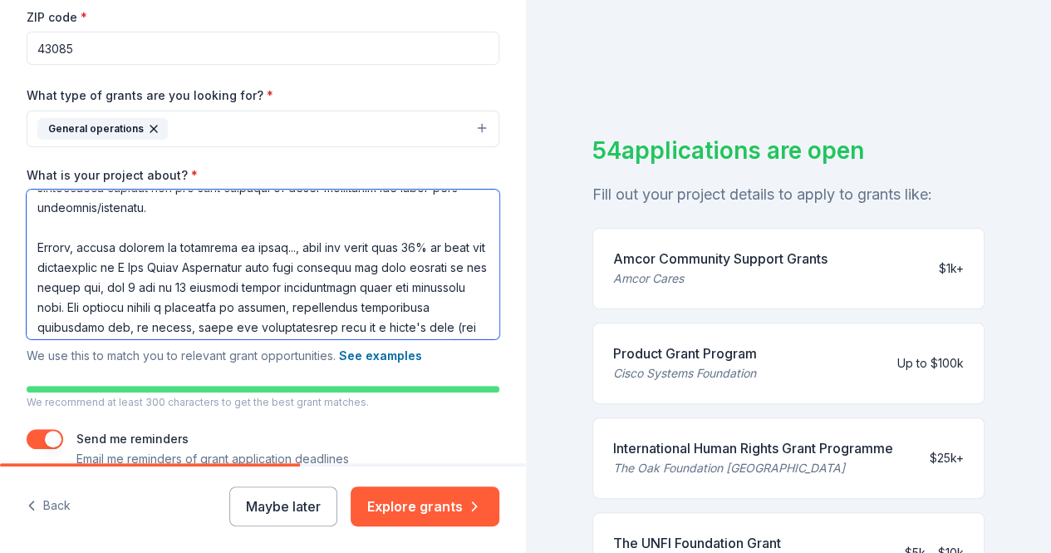
type textarea "To support programming for our main program, known as “Adventures,” which featu…"
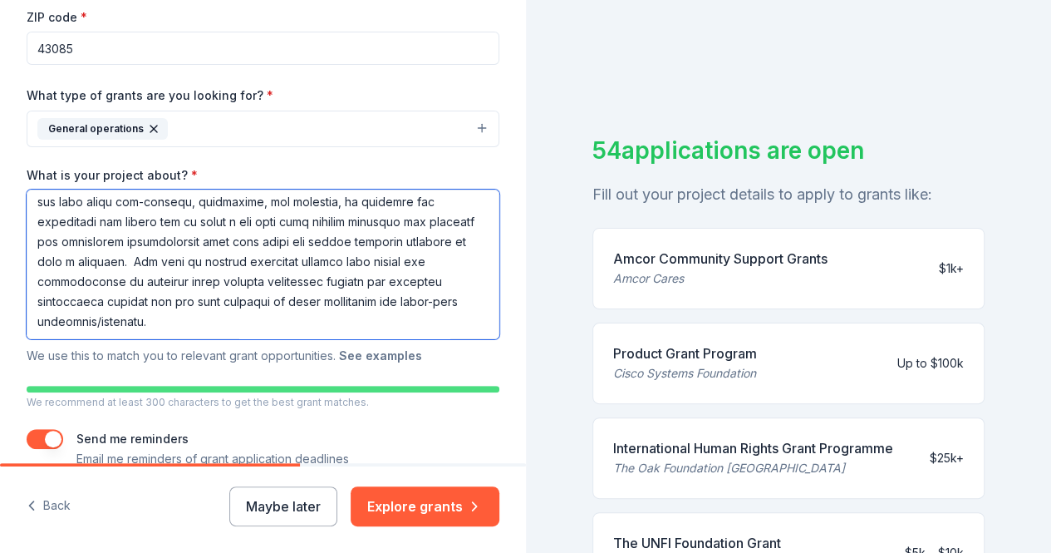
scroll to position [503, 0]
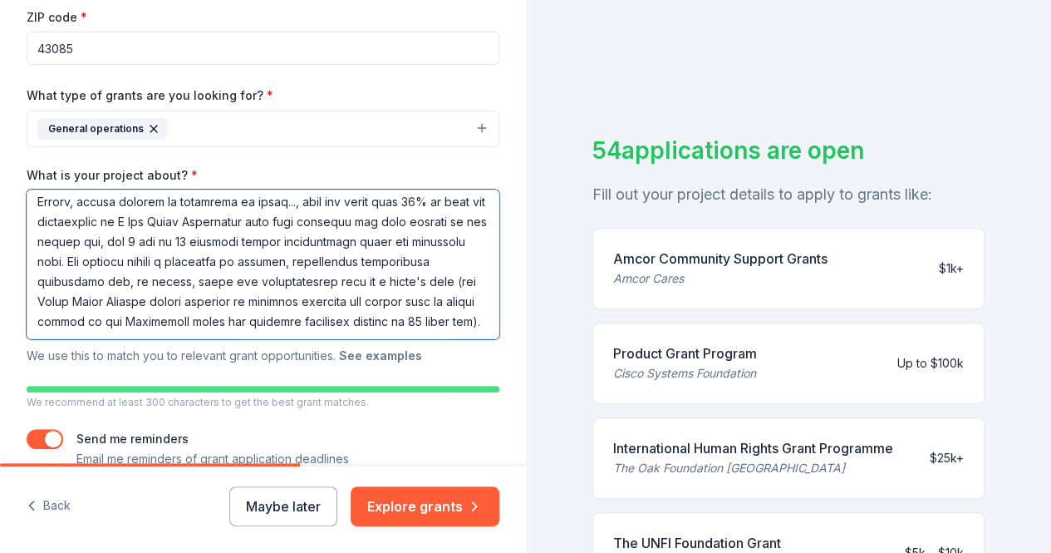
drag, startPoint x: 33, startPoint y: 198, endPoint x: 399, endPoint y: 350, distance: 396.0
click at [399, 350] on div "What is your project about? * We use this to match you to relevant grant opport…" at bounding box center [263, 266] width 473 height 199
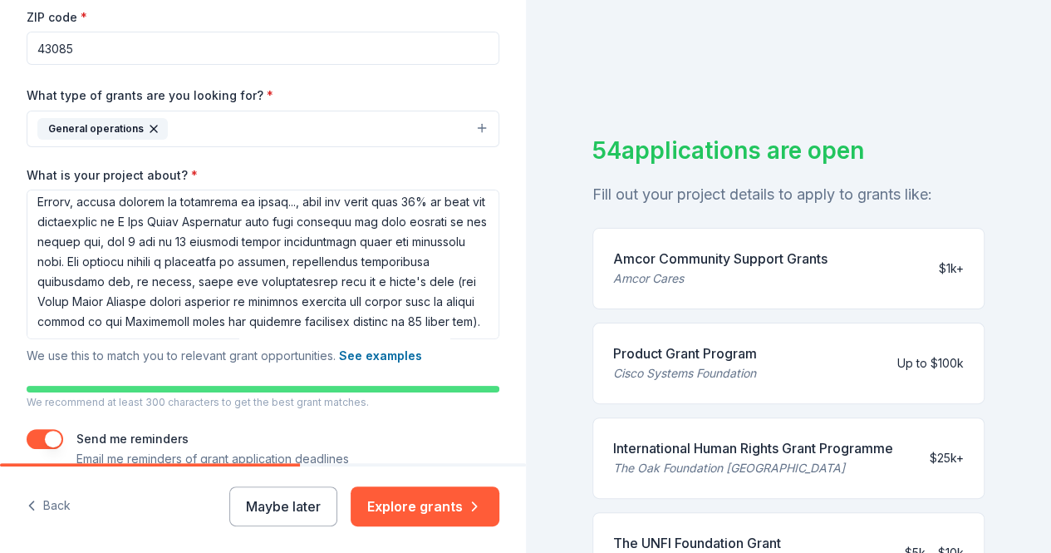
click at [457, 415] on div "Project name * Mission Possible 2025 Capital Campaign ZIP code * 43085 What typ…" at bounding box center [263, 198] width 473 height 541
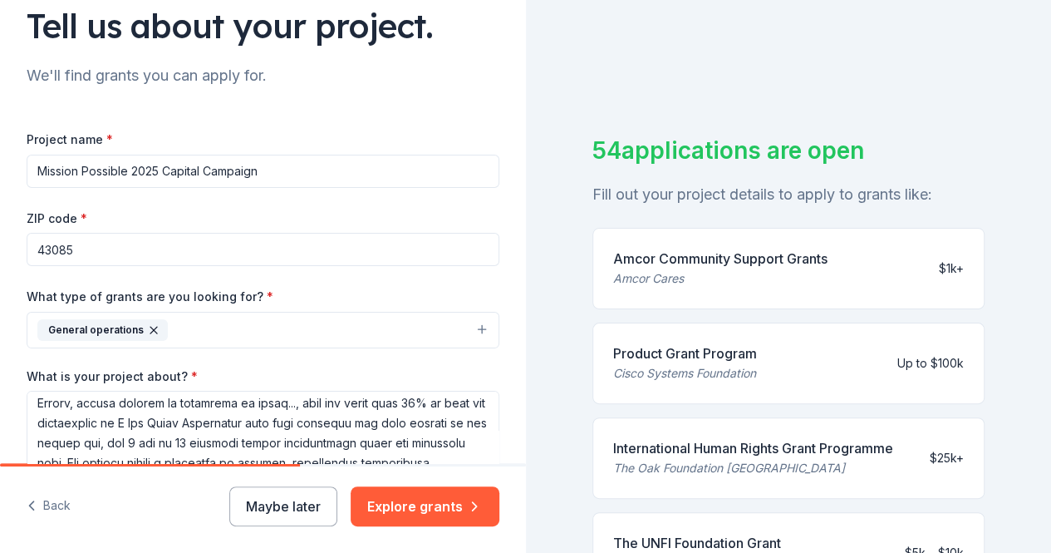
scroll to position [126, 0]
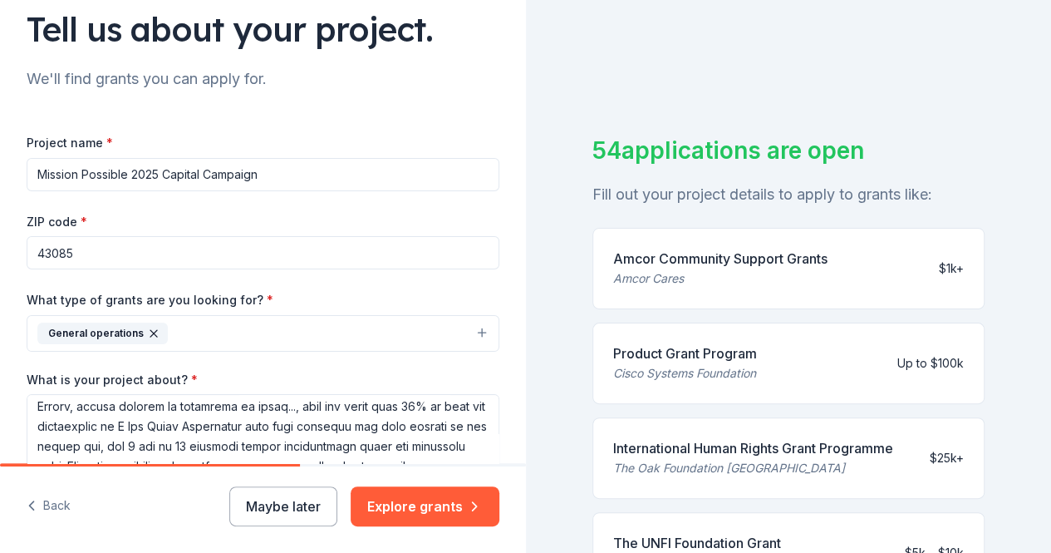
drag, startPoint x: 131, startPoint y: 175, endPoint x: 160, endPoint y: 172, distance: 28.4
click at [160, 172] on input "Mission Possible 2025 Capital Campaign" at bounding box center [263, 174] width 473 height 33
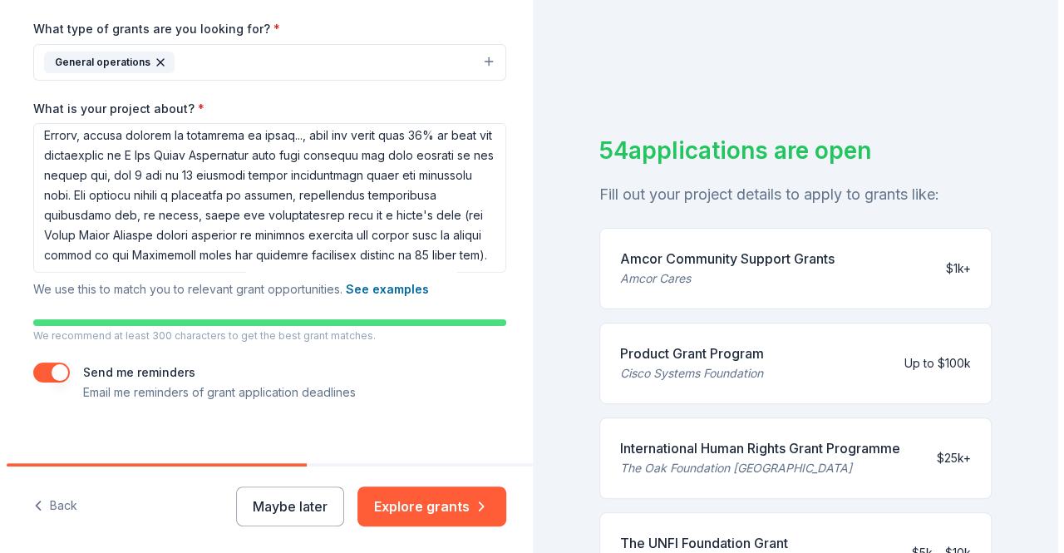
scroll to position [414, 0]
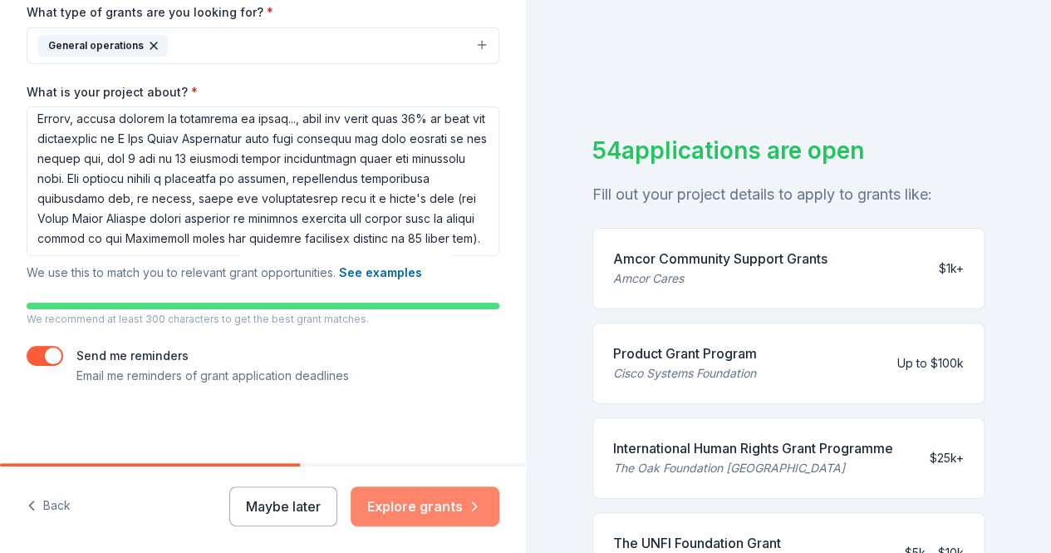
type input "2025 "Mission Possible" Gifting Campaign"
click at [432, 499] on button "Explore grants" at bounding box center [425, 506] width 149 height 40
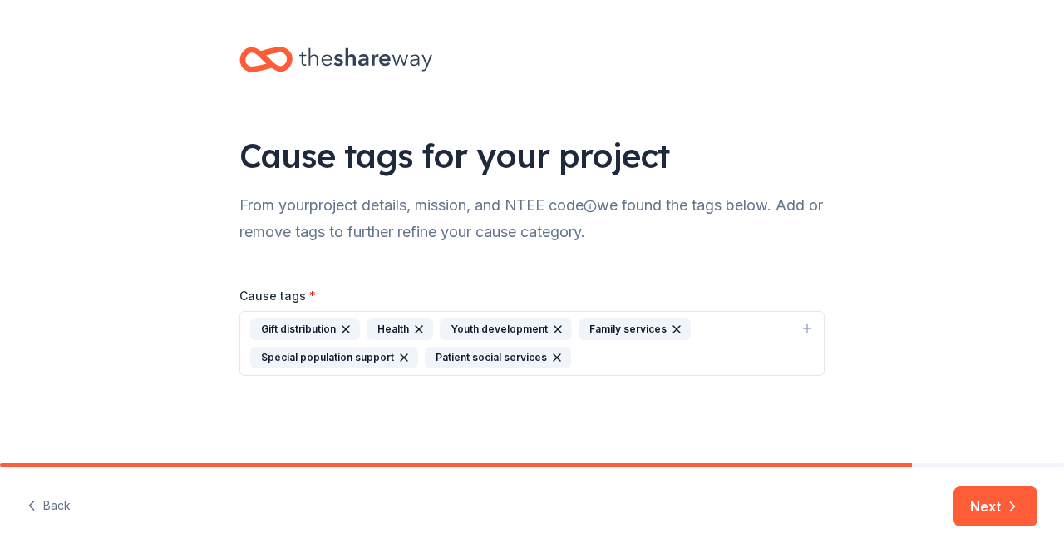
click at [308, 355] on div "Special population support" at bounding box center [334, 358] width 168 height 22
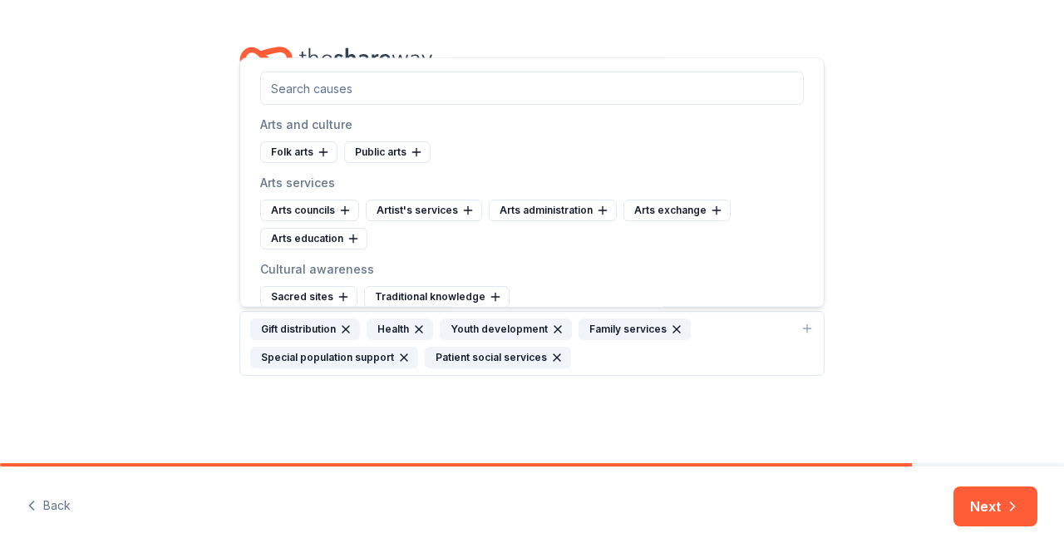
click at [120, 384] on div "Cause tags for your project From your project details, mission, and NTEE code w…" at bounding box center [532, 227] width 1064 height 455
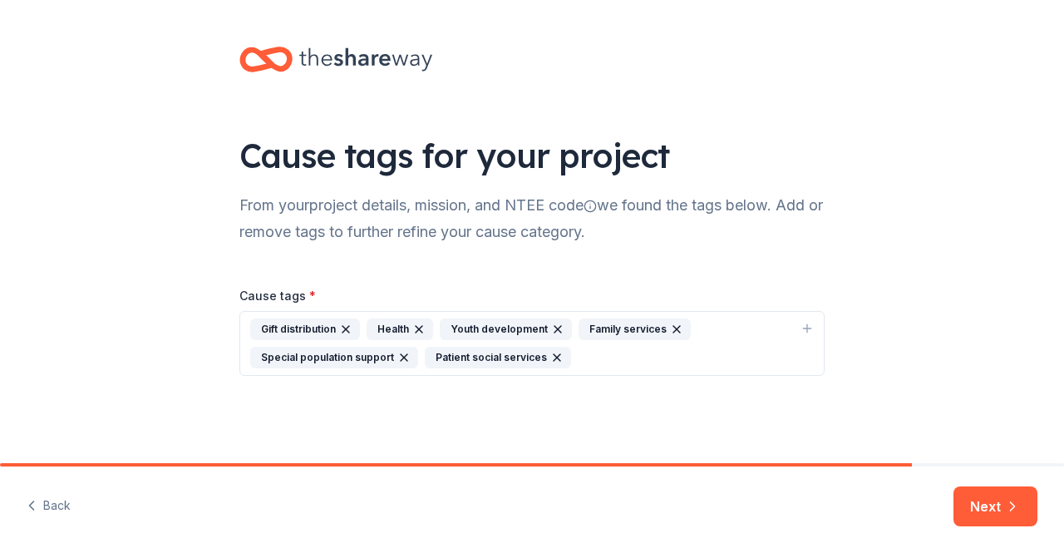
click at [1004, 502] on icon "button" at bounding box center [1012, 506] width 17 height 17
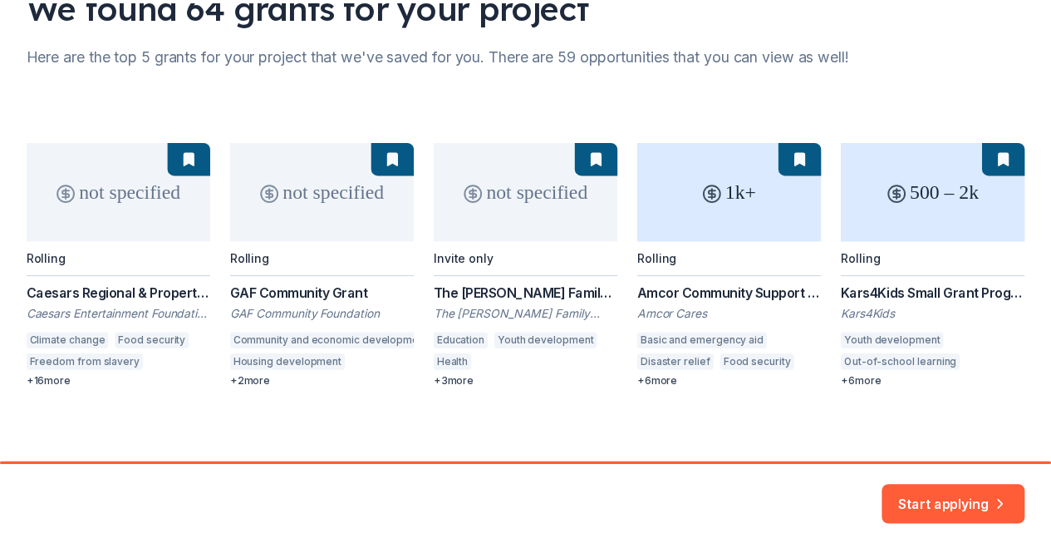
scroll to position [156, 0]
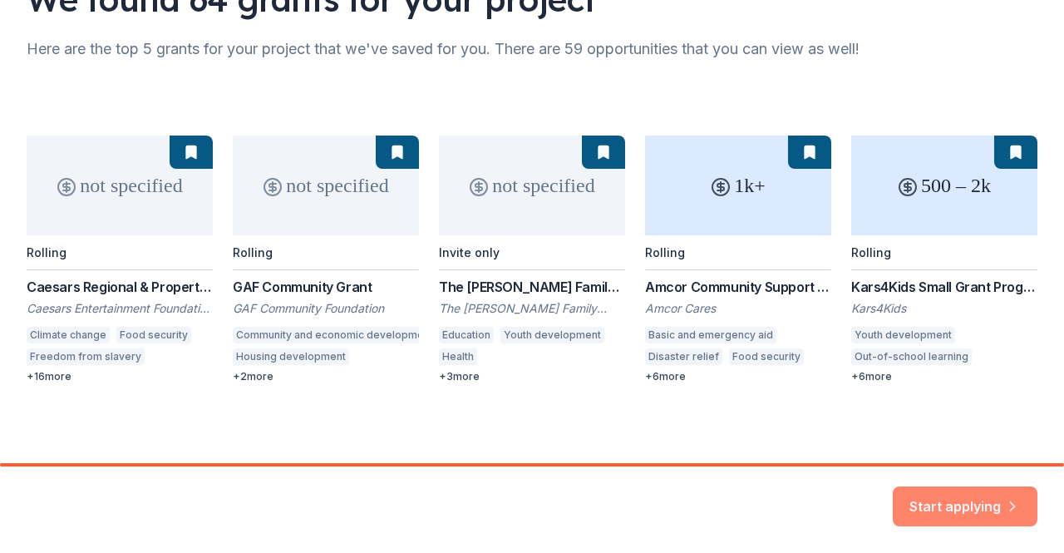
click at [1006, 501] on icon "button" at bounding box center [1012, 496] width 17 height 17
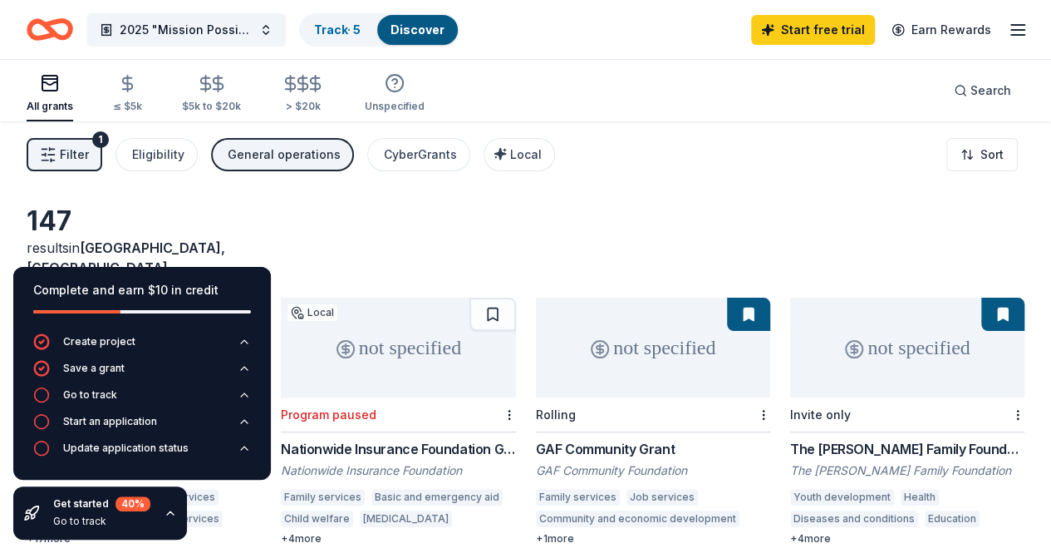
click at [679, 222] on div "147 results in Columbus, OH" at bounding box center [526, 240] width 998 height 73
click at [115, 343] on div "Create project" at bounding box center [99, 341] width 72 height 13
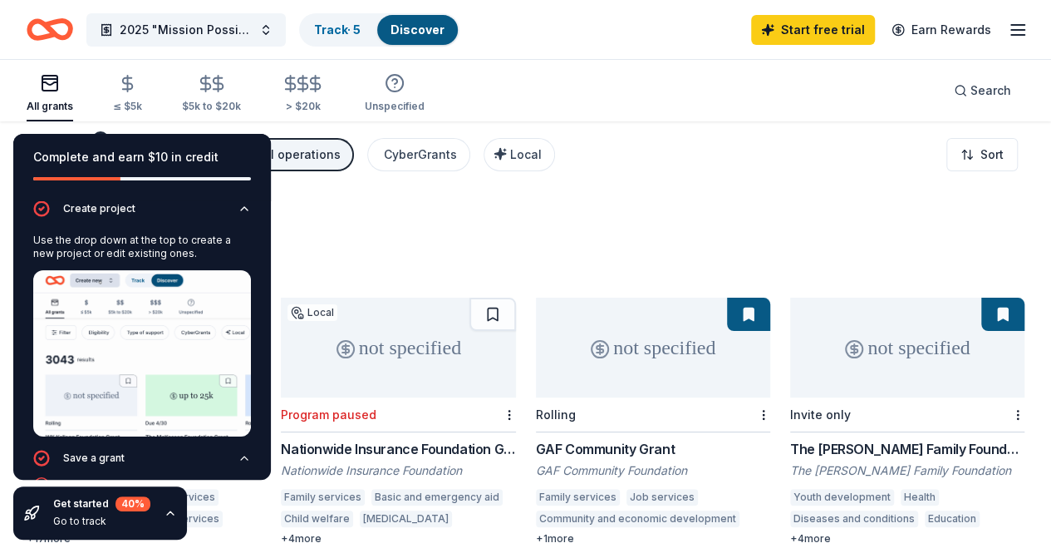
click at [411, 222] on div "147 results in Columbus, OH" at bounding box center [526, 240] width 998 height 73
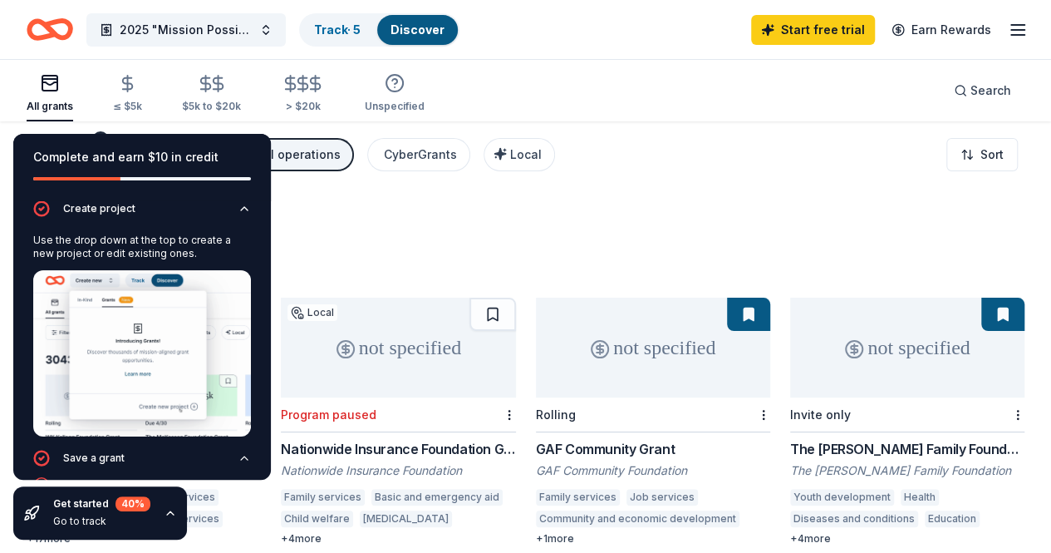
click at [219, 155] on div "Complete and earn $10 in credit" at bounding box center [142, 157] width 218 height 20
click at [221, 135] on div "Complete and earn $10 in credit" at bounding box center [142, 167] width 258 height 66
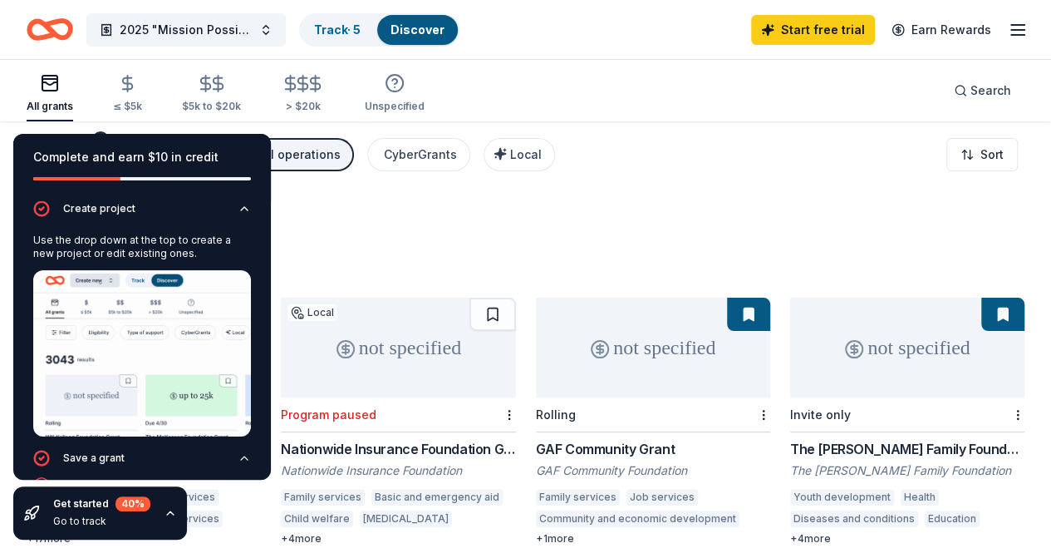
click at [536, 302] on div "not specified" at bounding box center [653, 347] width 234 height 100
drag, startPoint x: 444, startPoint y: 234, endPoint x: 460, endPoint y: 233, distance: 16.6
click at [444, 234] on div "147 results in Columbus, OH" at bounding box center [526, 240] width 998 height 73
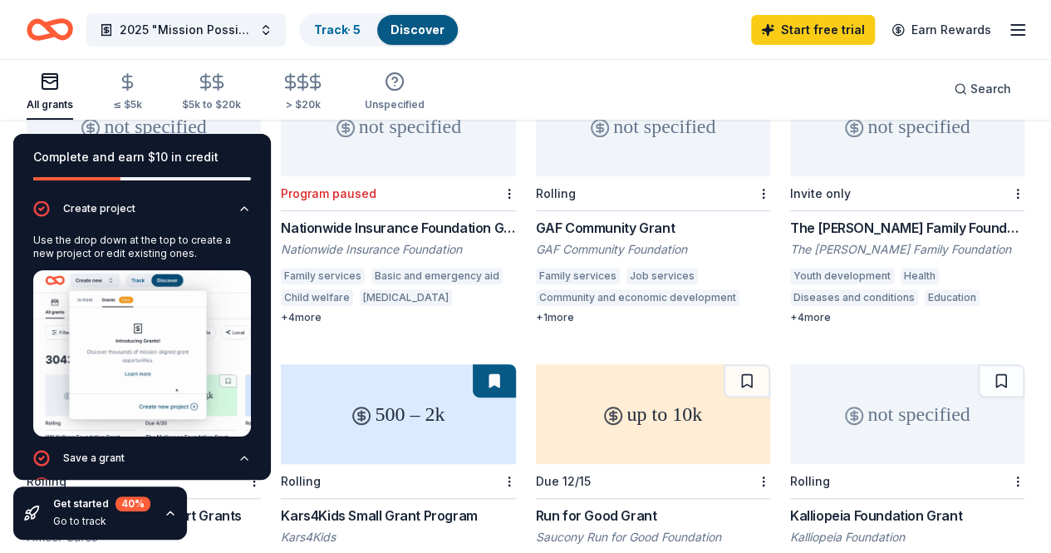
scroll to position [223, 0]
click at [170, 509] on icon "button" at bounding box center [170, 512] width 13 height 13
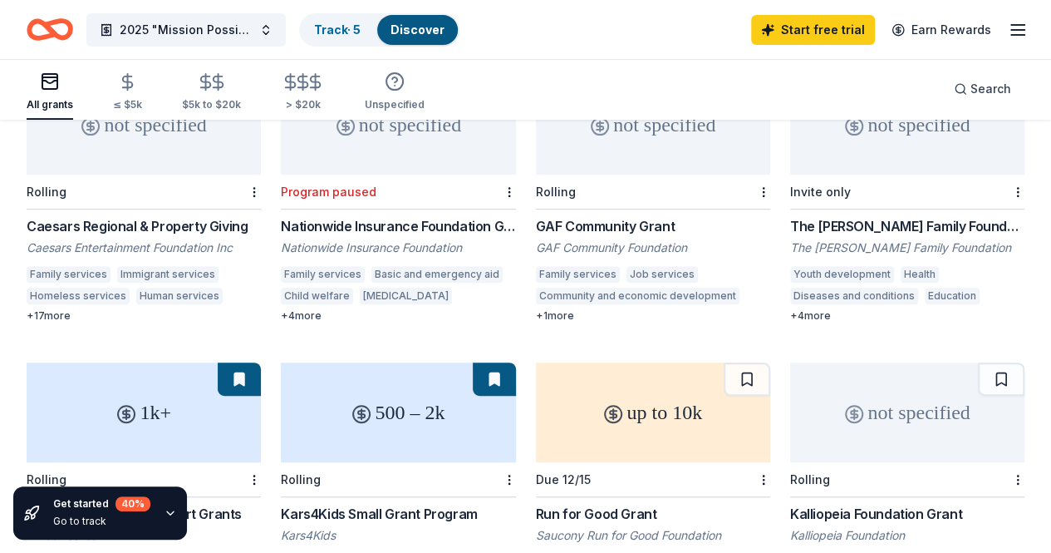
click at [165, 511] on icon "button" at bounding box center [170, 512] width 13 height 13
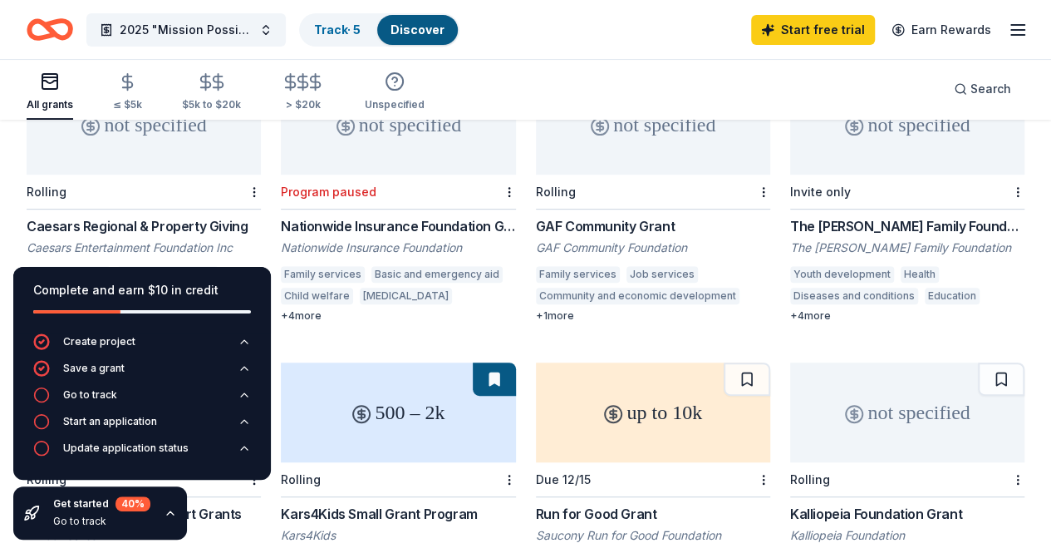
click at [165, 511] on icon "button" at bounding box center [170, 512] width 13 height 13
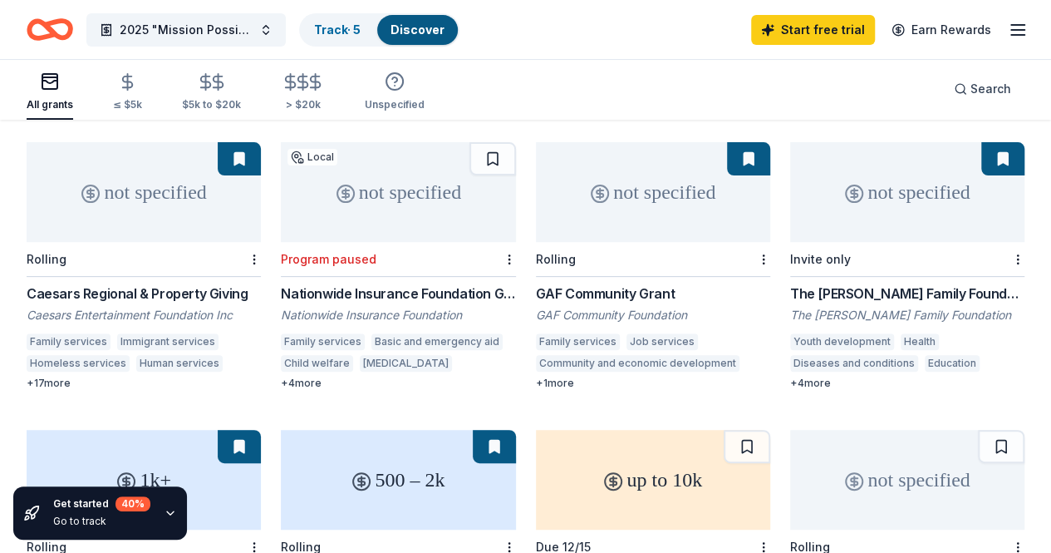
scroll to position [142, 0]
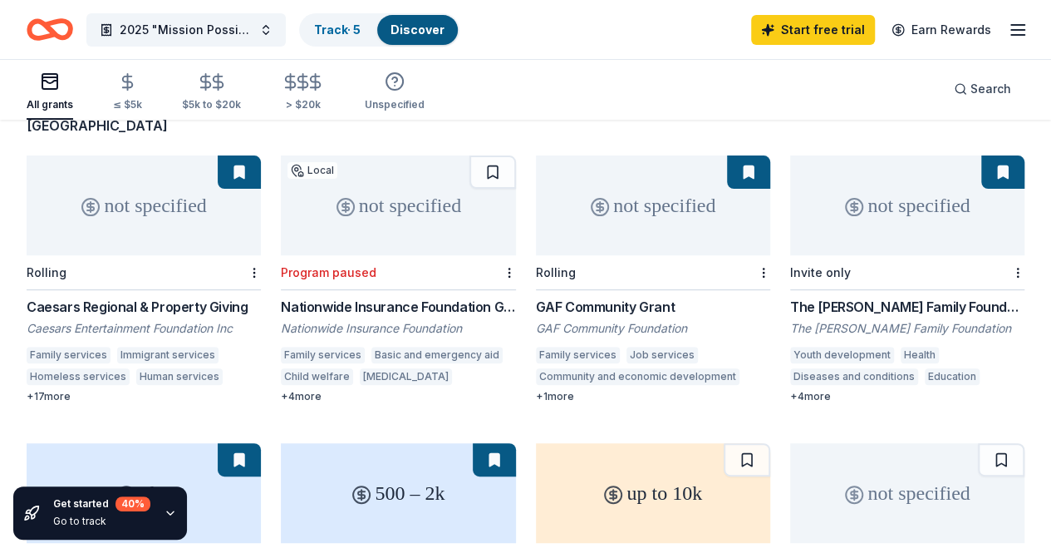
click at [261, 443] on div "1k+" at bounding box center [144, 493] width 234 height 100
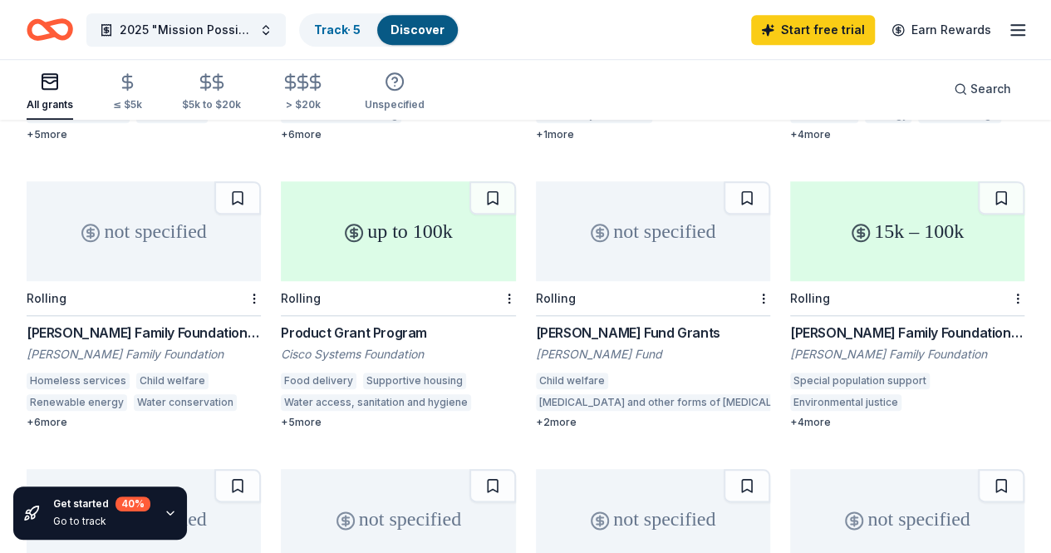
scroll to position [694, 0]
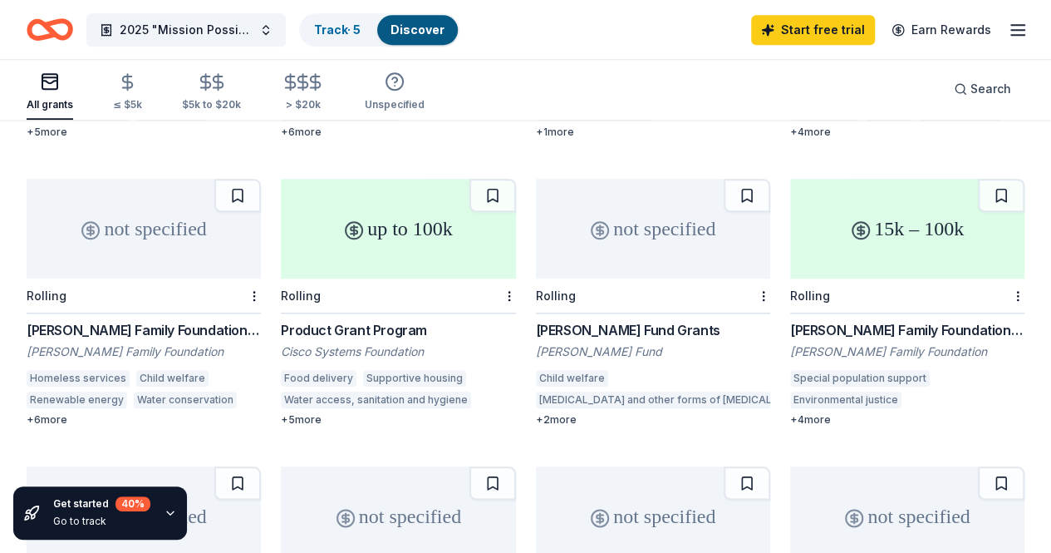
click at [536, 247] on div "not specified" at bounding box center [653, 229] width 234 height 100
click at [790, 238] on div "15k – 100k" at bounding box center [907, 229] width 234 height 100
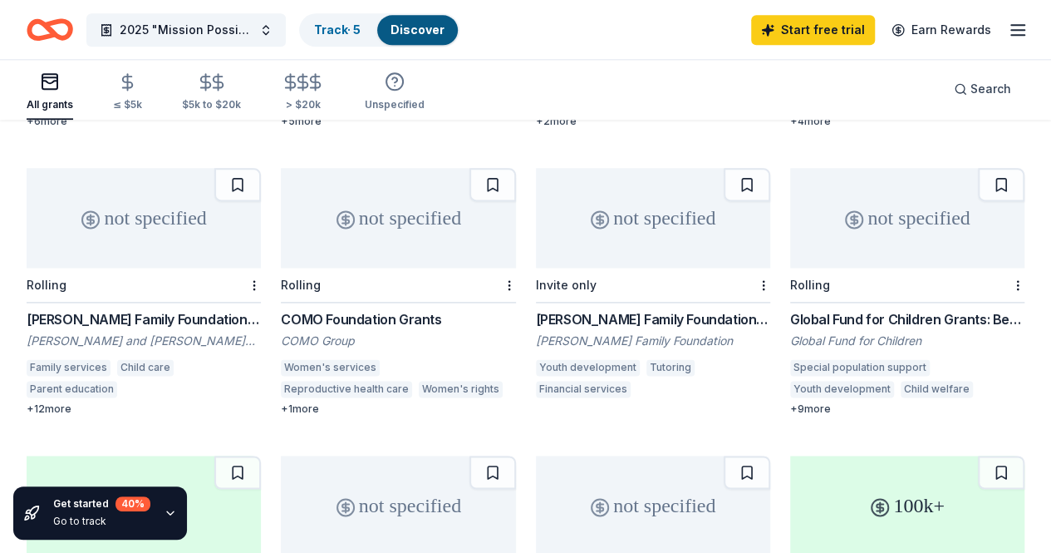
scroll to position [1028, 0]
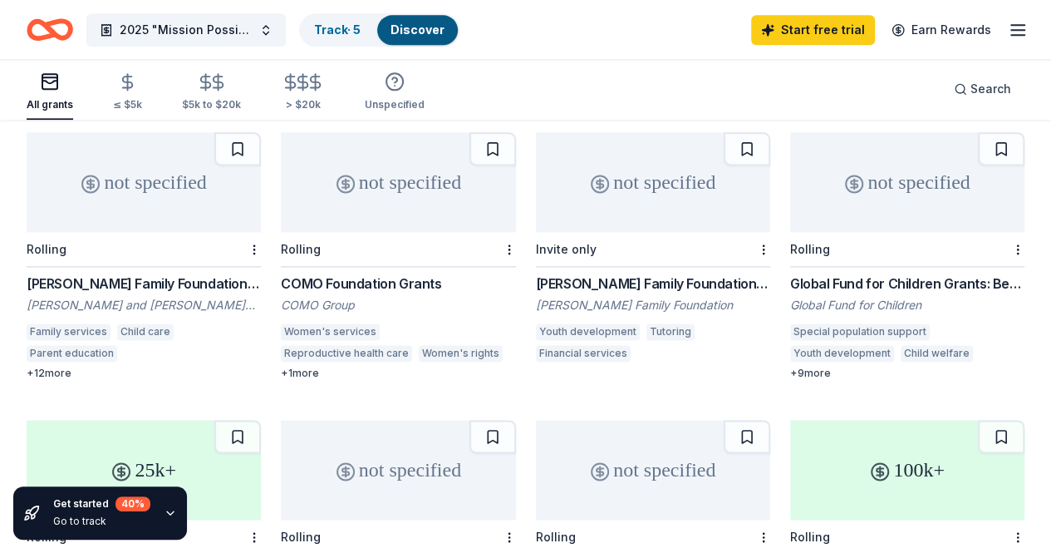
click at [937, 420] on div "100k+" at bounding box center [907, 470] width 234 height 100
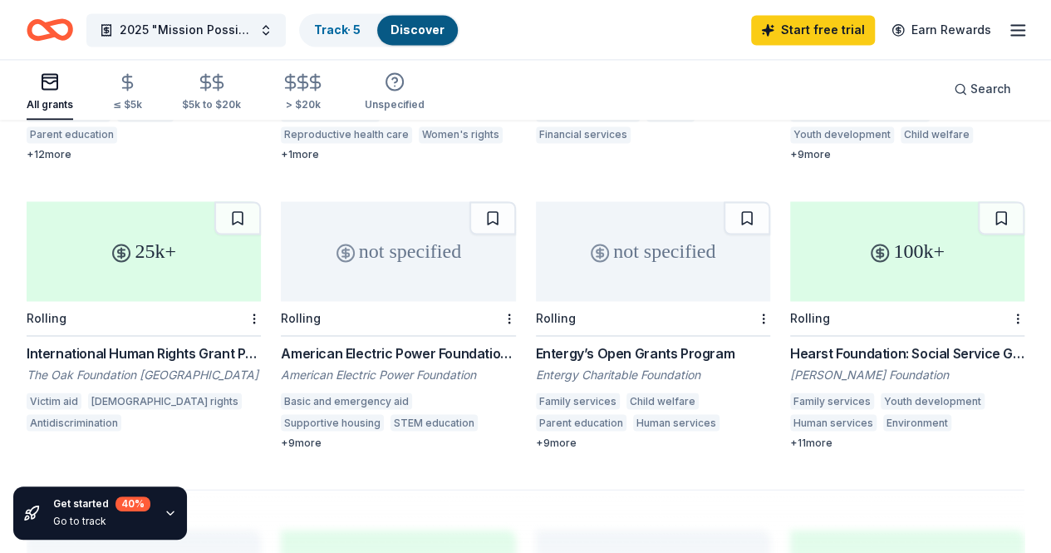
scroll to position [1449, 0]
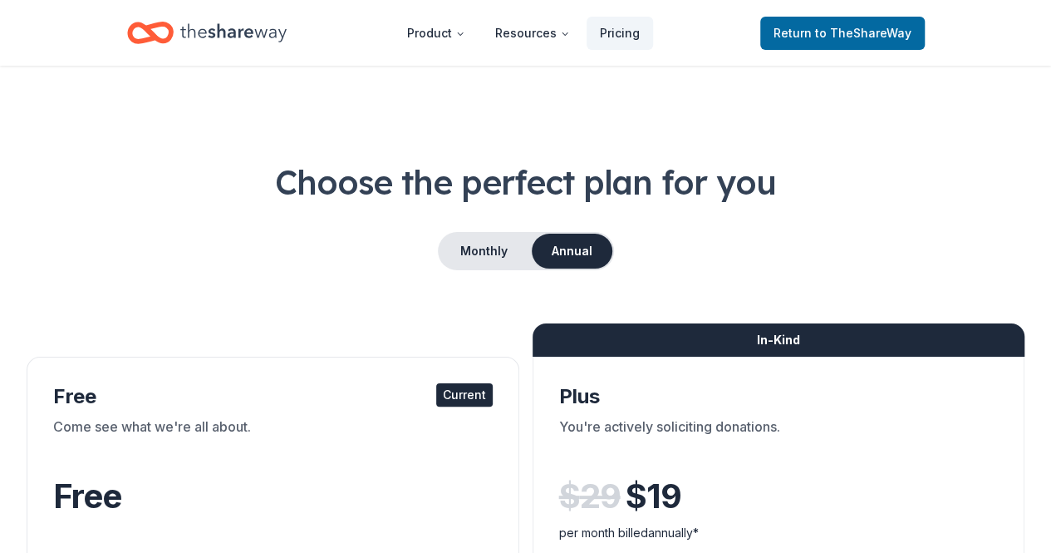
click at [436, 398] on div "Current" at bounding box center [464, 394] width 57 height 23
click at [849, 37] on span "to TheShareWay" at bounding box center [863, 33] width 96 height 14
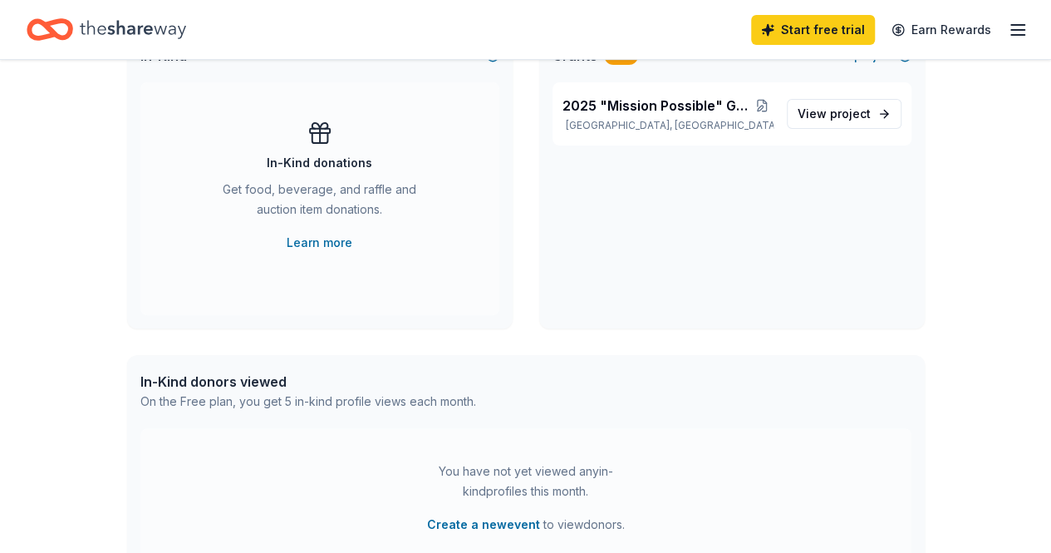
scroll to position [134, 0]
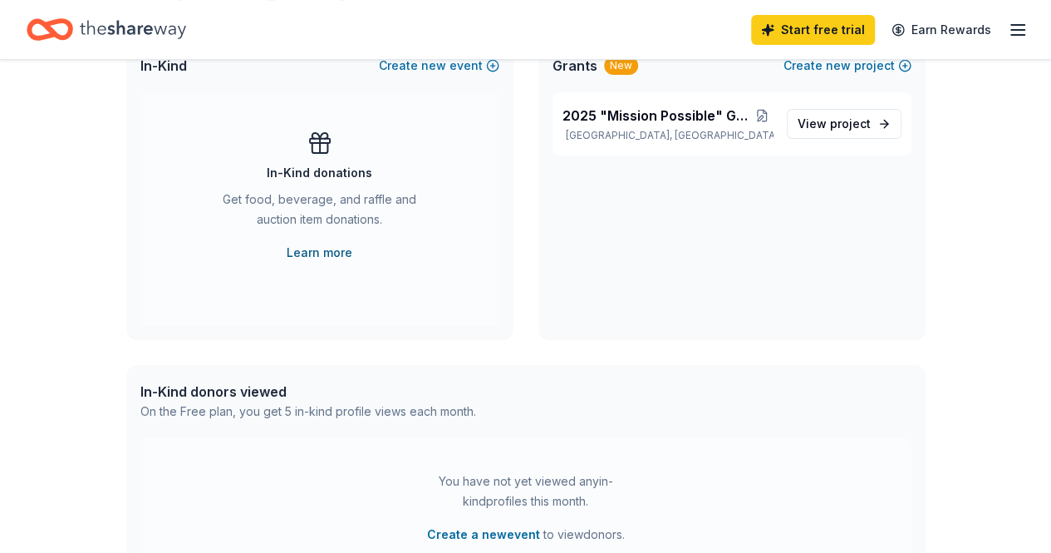
click at [331, 248] on link "Learn more" at bounding box center [320, 253] width 66 height 20
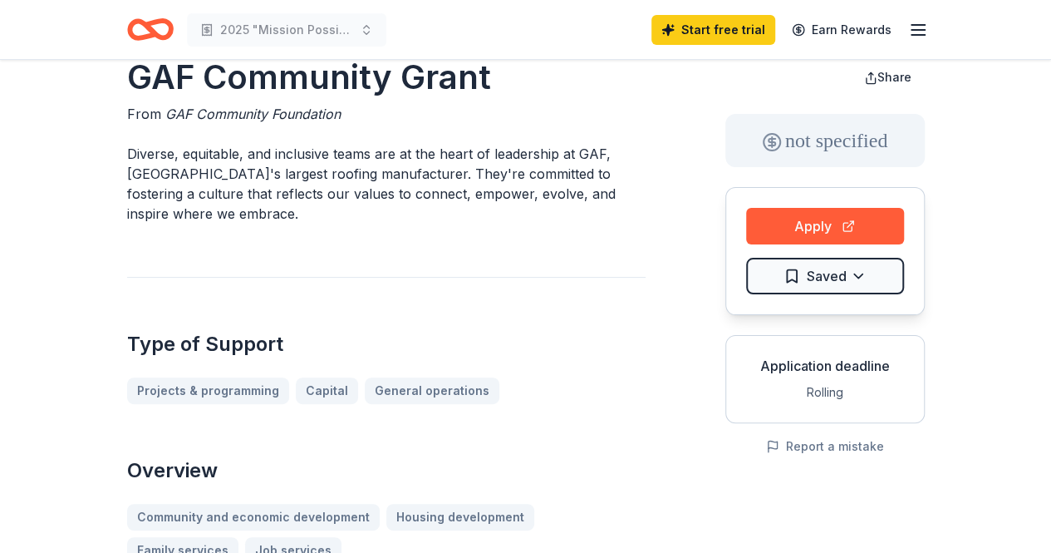
scroll to position [25, 0]
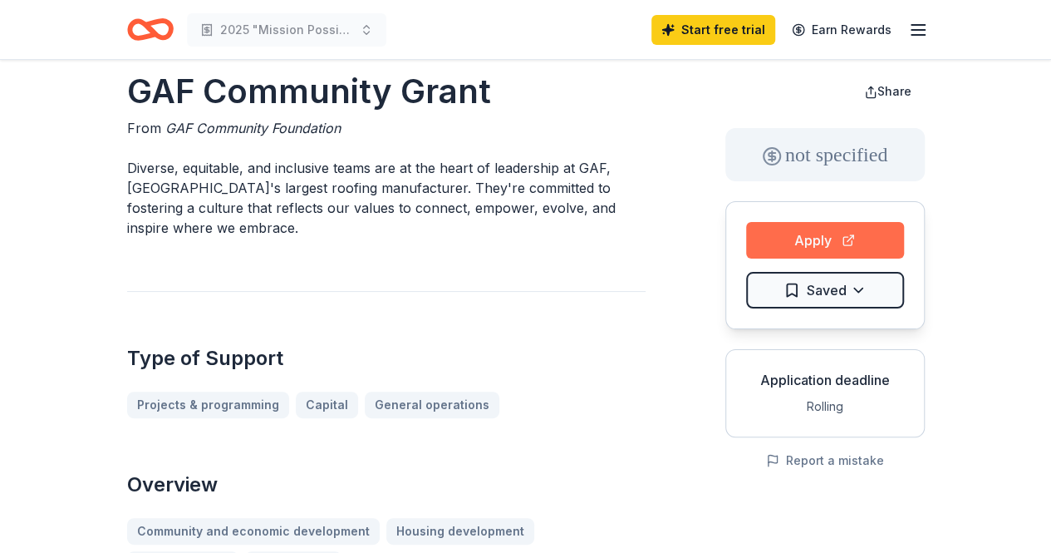
click at [782, 253] on button "Apply" at bounding box center [825, 240] width 158 height 37
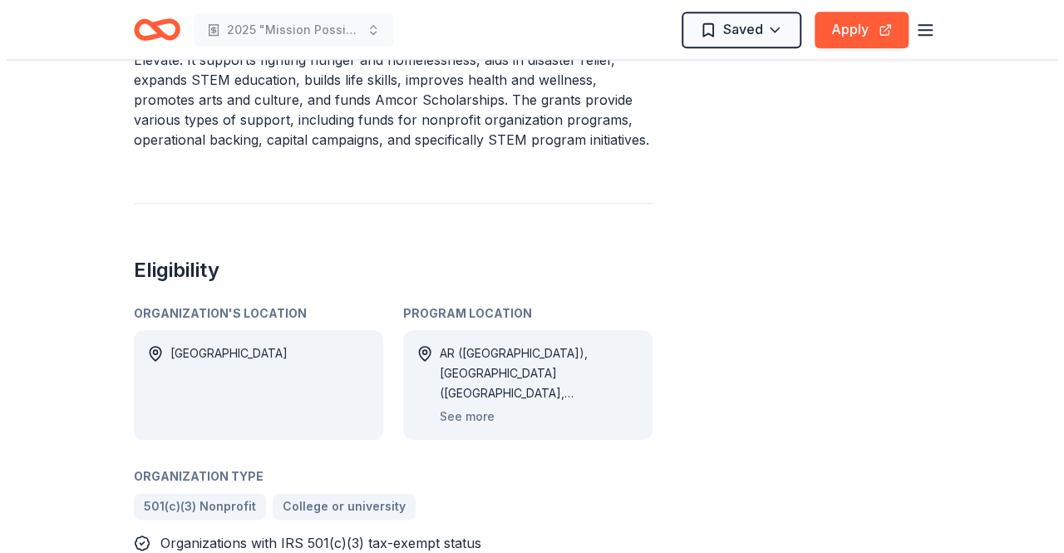
scroll to position [725, 0]
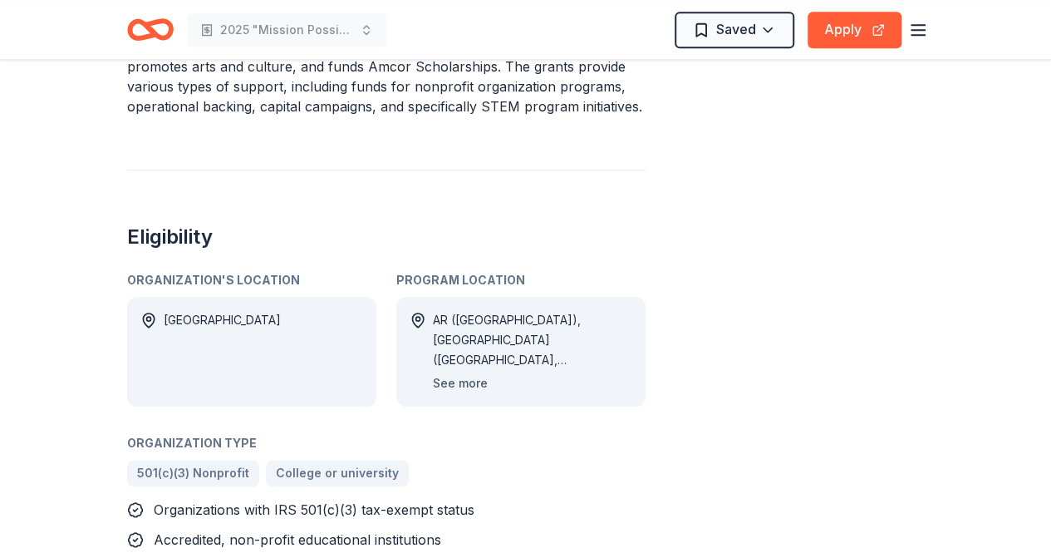
click at [449, 373] on button "See more" at bounding box center [460, 383] width 55 height 20
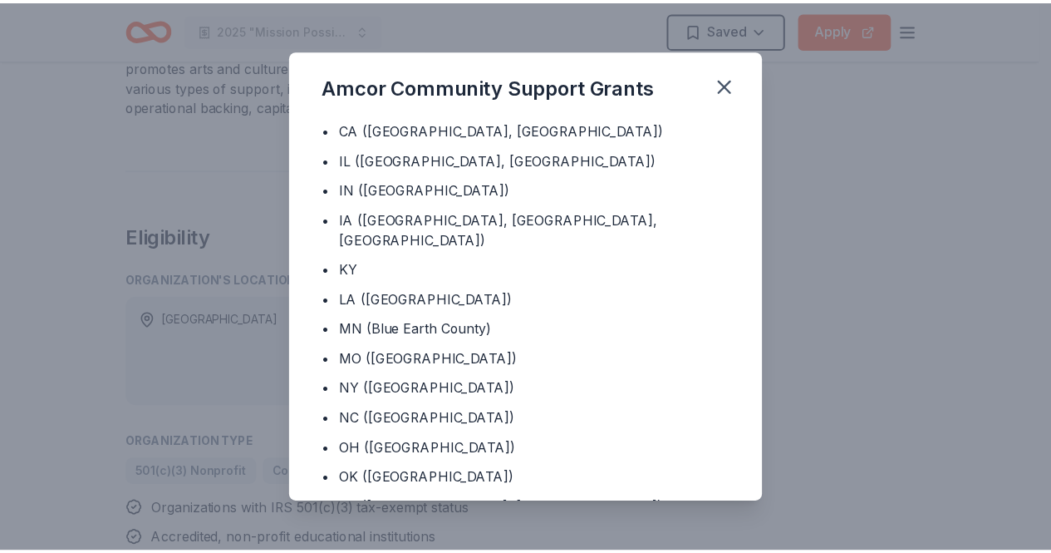
scroll to position [47, 0]
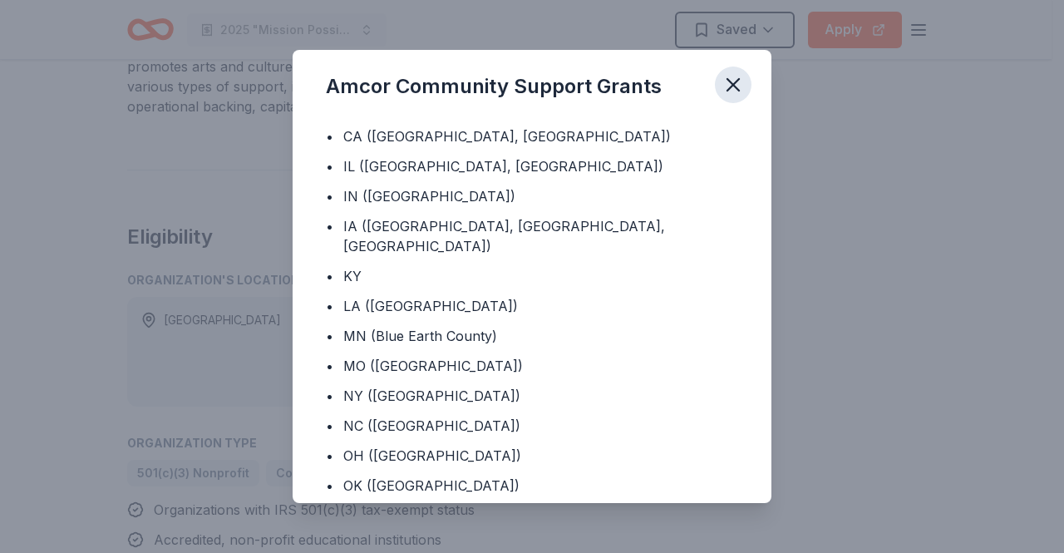
click at [725, 75] on icon "button" at bounding box center [732, 84] width 23 height 23
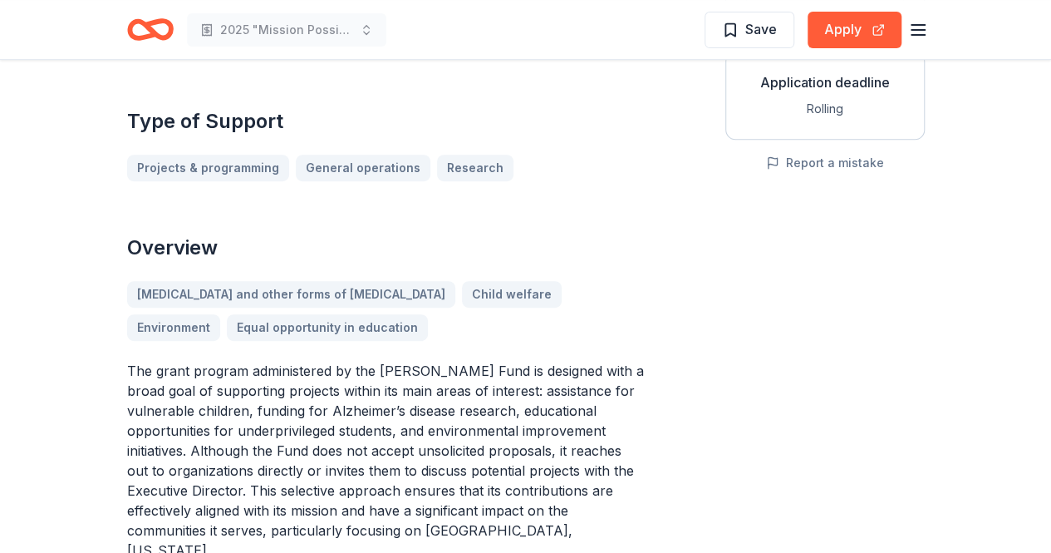
scroll to position [297, 0]
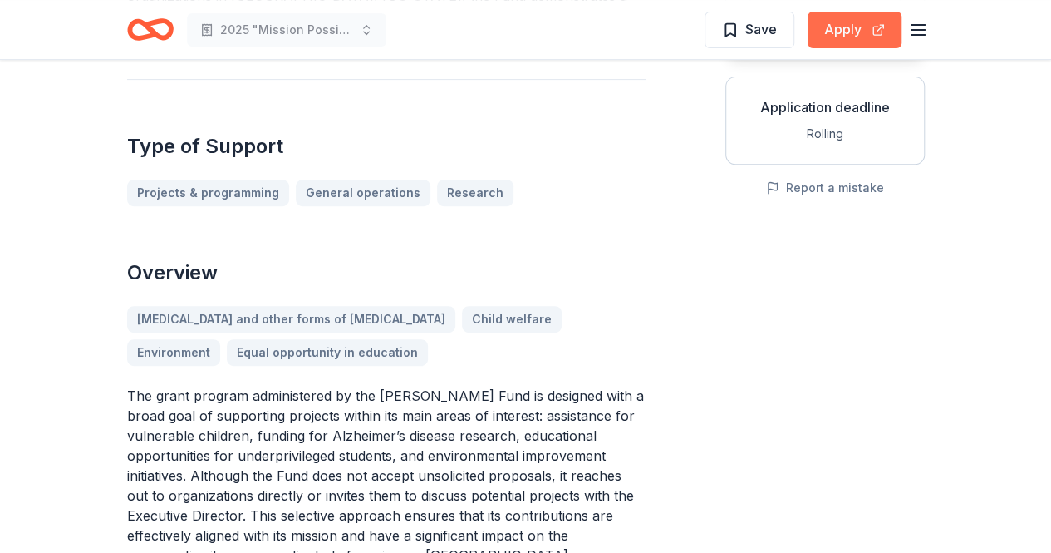
click at [847, 37] on button "Apply" at bounding box center [855, 30] width 94 height 37
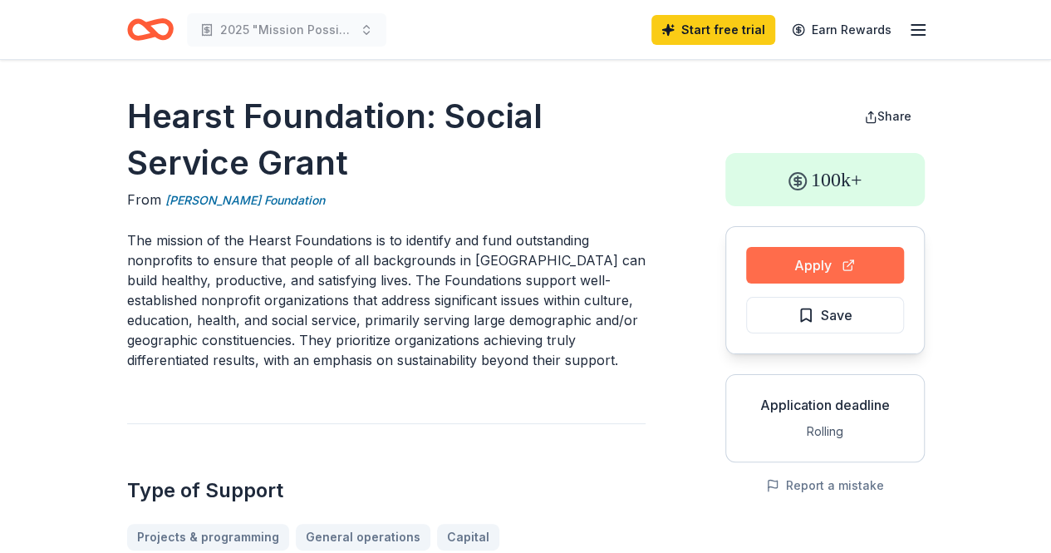
click at [823, 272] on button "Apply" at bounding box center [825, 265] width 158 height 37
click at [830, 270] on button "Apply" at bounding box center [825, 265] width 158 height 37
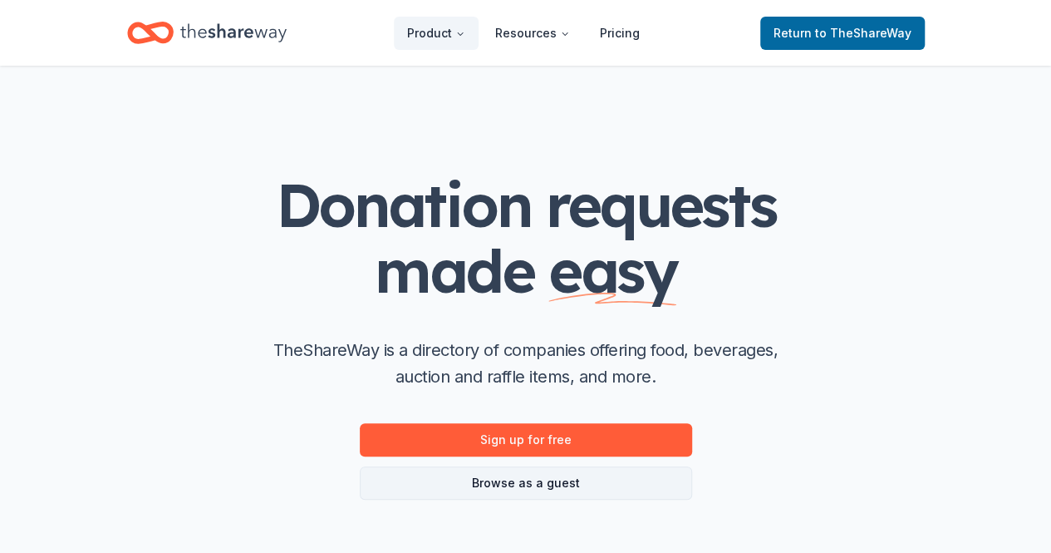
click at [577, 488] on link "Browse as a guest" at bounding box center [526, 482] width 332 height 33
click at [558, 490] on link "Browse as a guest" at bounding box center [526, 482] width 332 height 33
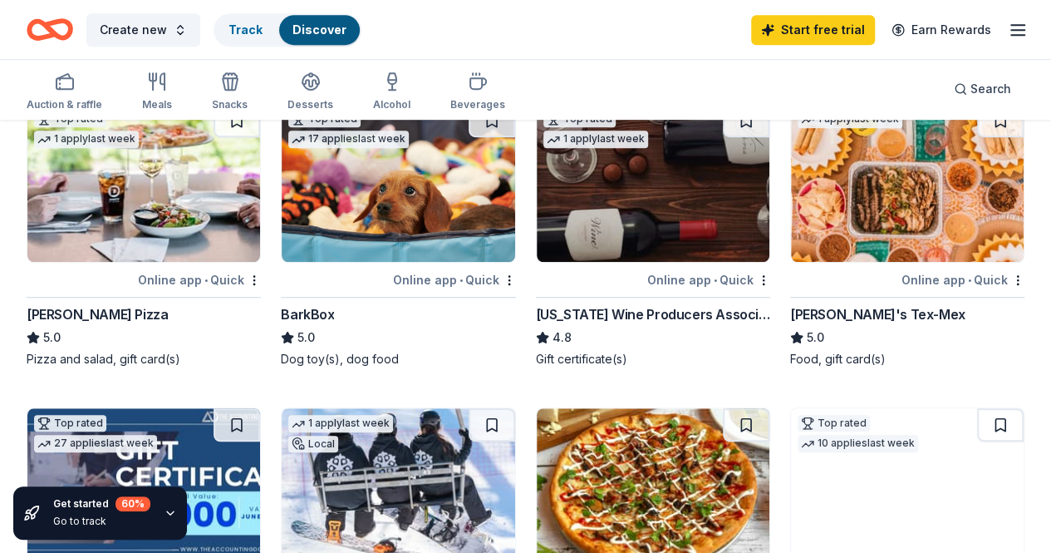
scroll to position [475, 0]
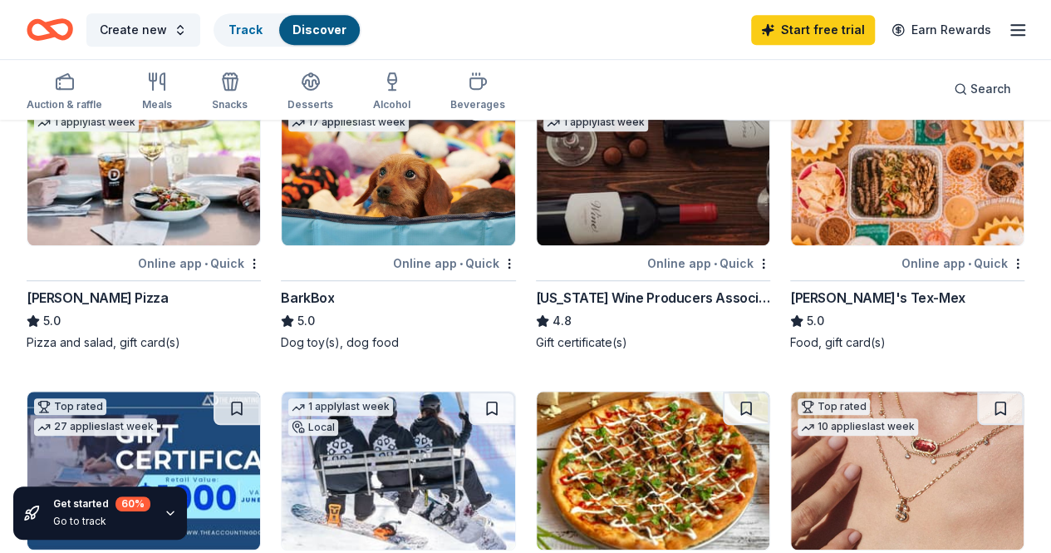
click at [791, 154] on img at bounding box center [907, 166] width 233 height 158
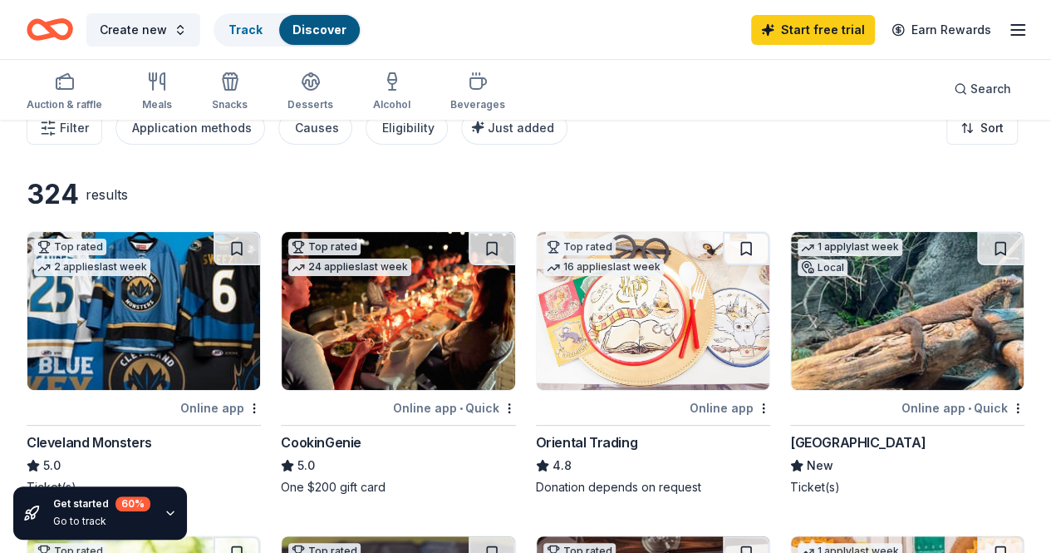
scroll to position [0, 0]
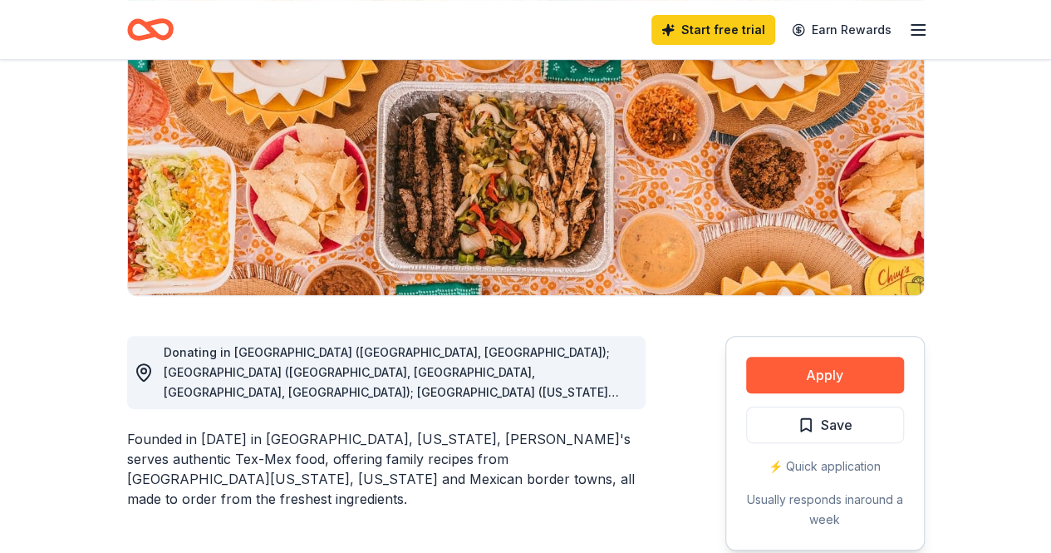
scroll to position [249, 0]
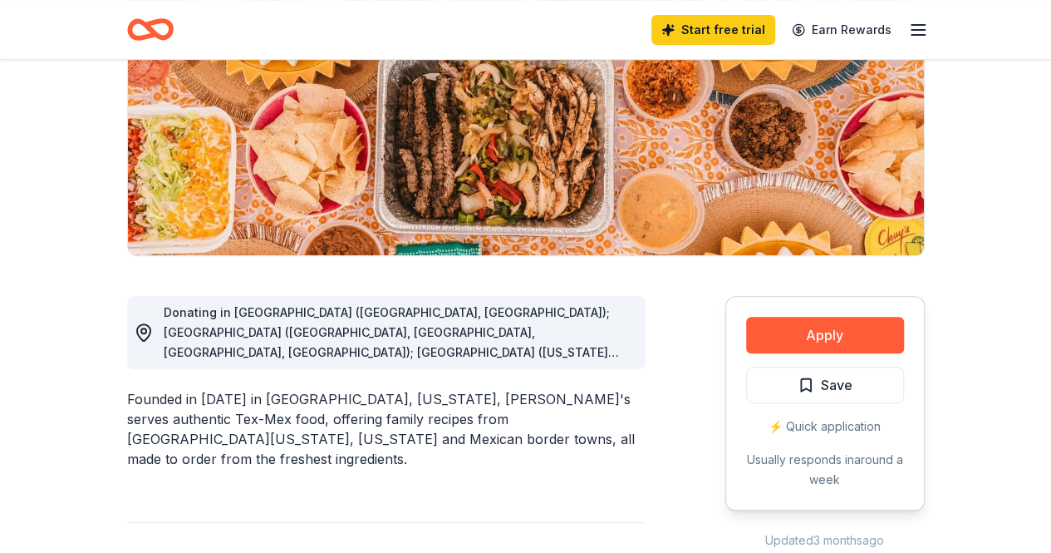
click at [444, 335] on span "Donating in [GEOGRAPHIC_DATA] ([GEOGRAPHIC_DATA], [GEOGRAPHIC_DATA]); [GEOGRAPH…" at bounding box center [397, 501] width 467 height 393
click at [425, 363] on div "Donating in [GEOGRAPHIC_DATA] ([GEOGRAPHIC_DATA], [GEOGRAPHIC_DATA]); [GEOGRAPH…" at bounding box center [386, 332] width 519 height 73
click at [428, 355] on span "Donating in [GEOGRAPHIC_DATA] ([GEOGRAPHIC_DATA], [GEOGRAPHIC_DATA]); [GEOGRAPH…" at bounding box center [397, 501] width 467 height 393
click at [429, 331] on span "Donating in [GEOGRAPHIC_DATA] ([GEOGRAPHIC_DATA], [GEOGRAPHIC_DATA]); [GEOGRAPH…" at bounding box center [397, 501] width 467 height 393
click at [435, 310] on span "Donating in [GEOGRAPHIC_DATA] ([GEOGRAPHIC_DATA], [GEOGRAPHIC_DATA]); [GEOGRAPH…" at bounding box center [397, 501] width 467 height 393
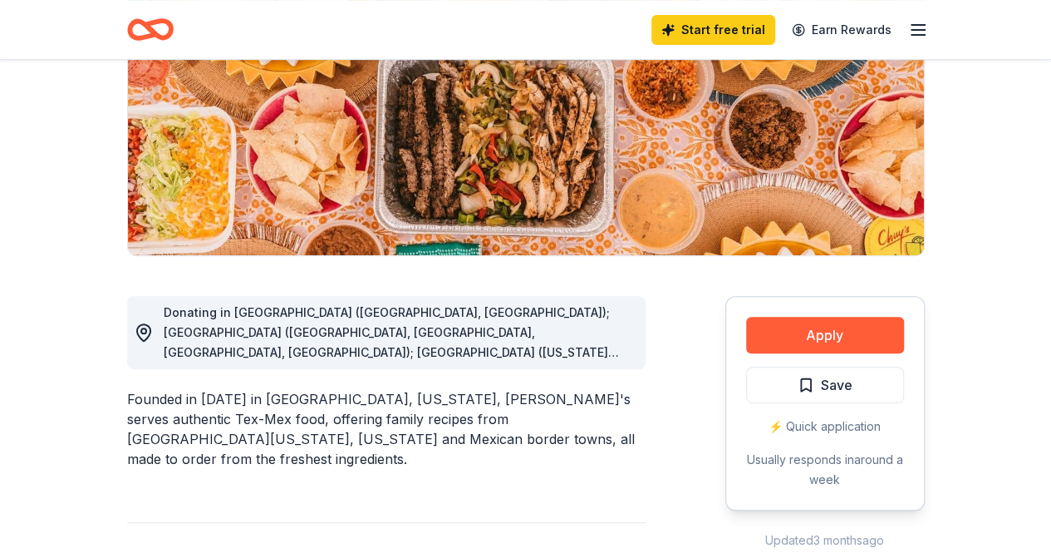
click at [430, 310] on span "Donating in [GEOGRAPHIC_DATA] ([GEOGRAPHIC_DATA], [GEOGRAPHIC_DATA]); [GEOGRAPH…" at bounding box center [397, 501] width 467 height 393
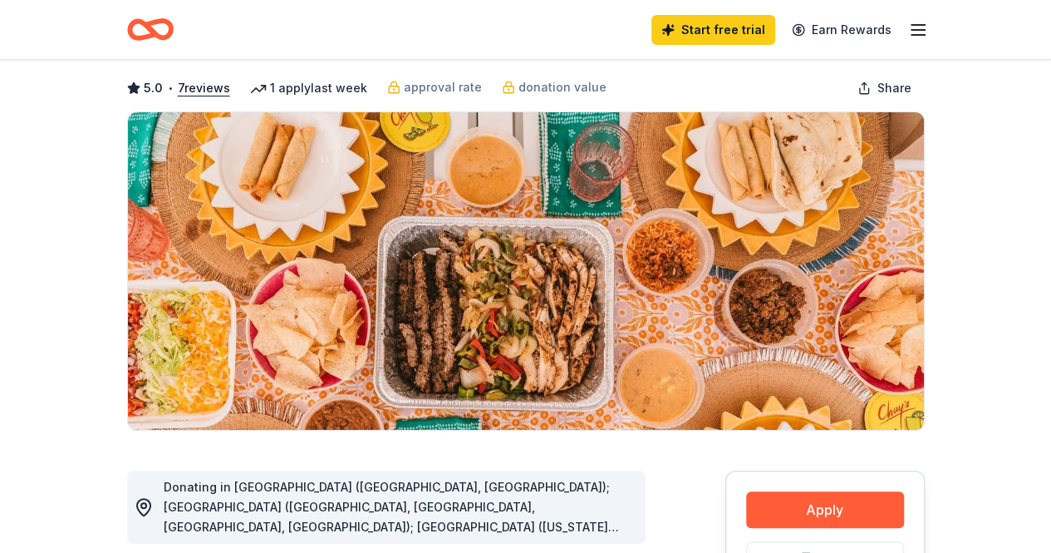
scroll to position [60, 0]
